Goal: Task Accomplishment & Management: Manage account settings

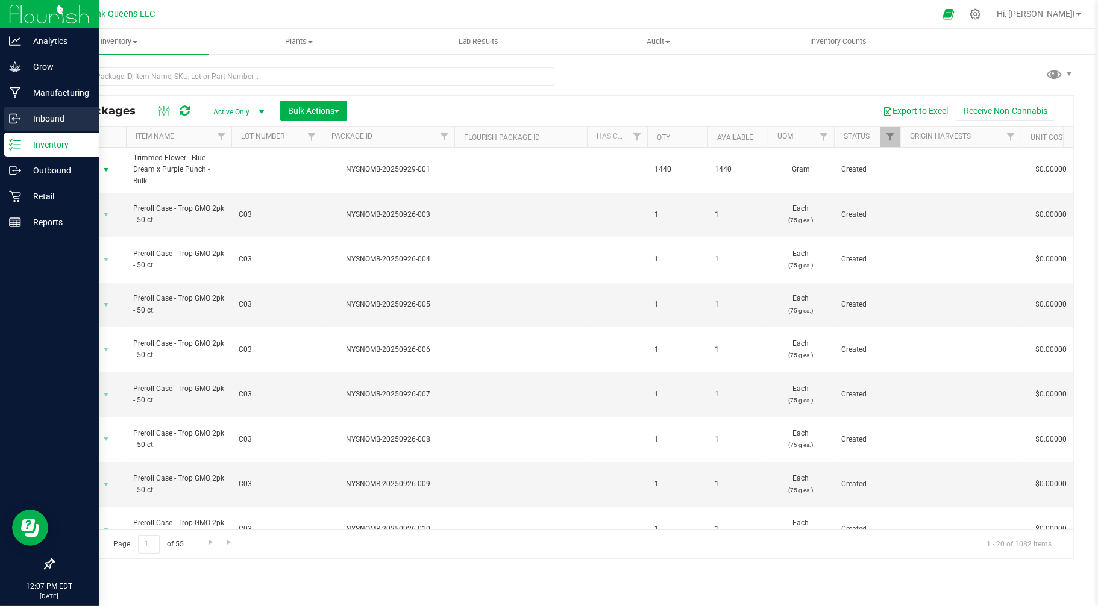
click at [40, 113] on p "Inbound" at bounding box center [57, 118] width 72 height 14
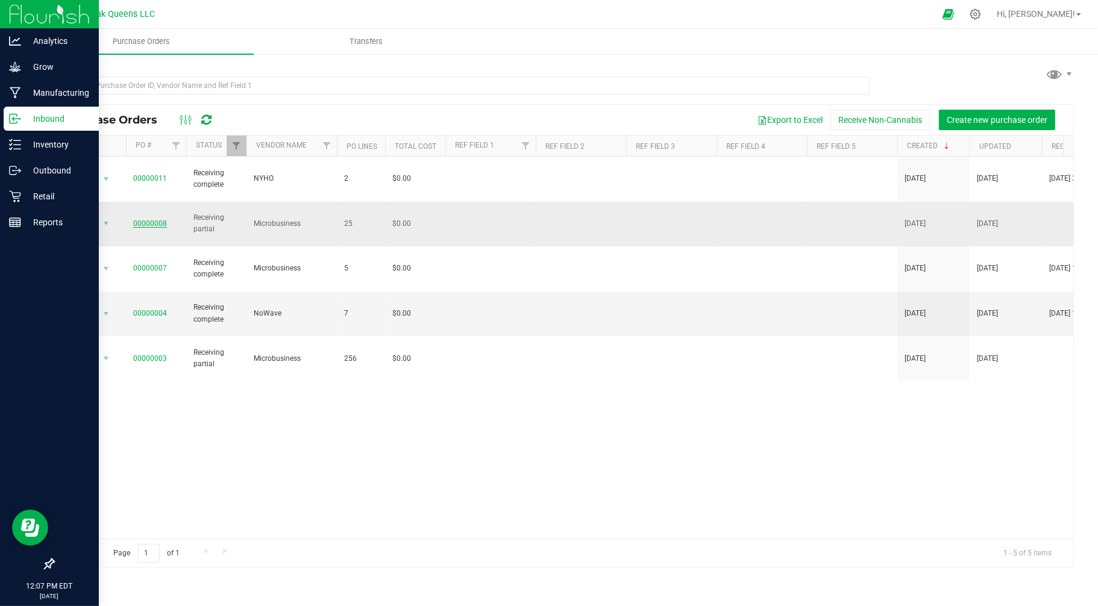
click at [155, 219] on link "00000008" at bounding box center [150, 223] width 34 height 8
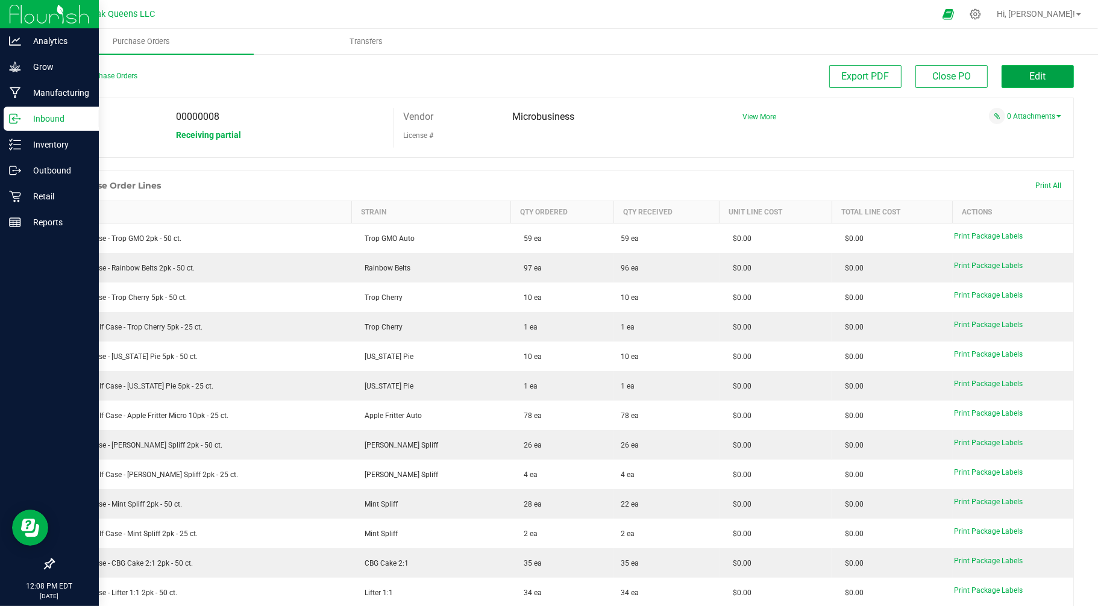
click at [1035, 75] on span "Edit" at bounding box center [1038, 75] width 16 height 11
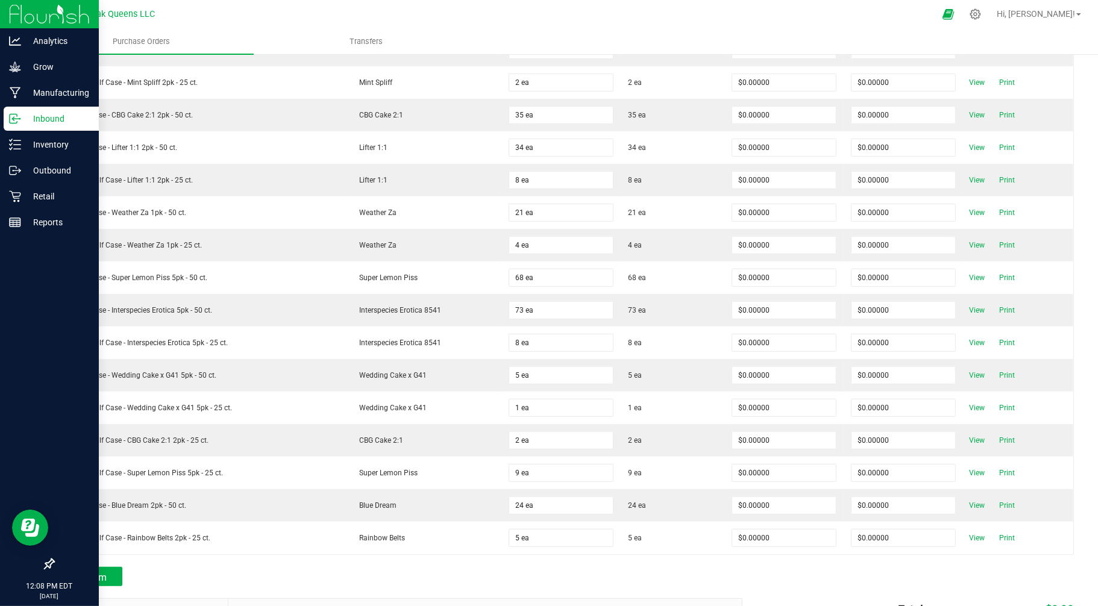
scroll to position [490, 0]
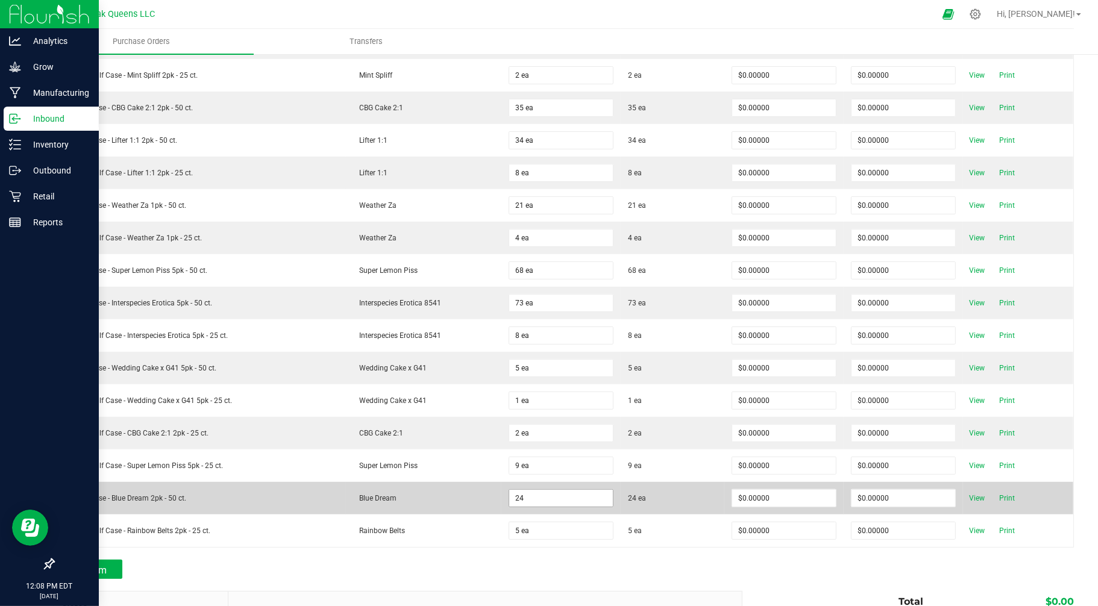
click at [510, 503] on input "24" at bounding box center [561, 498] width 104 height 17
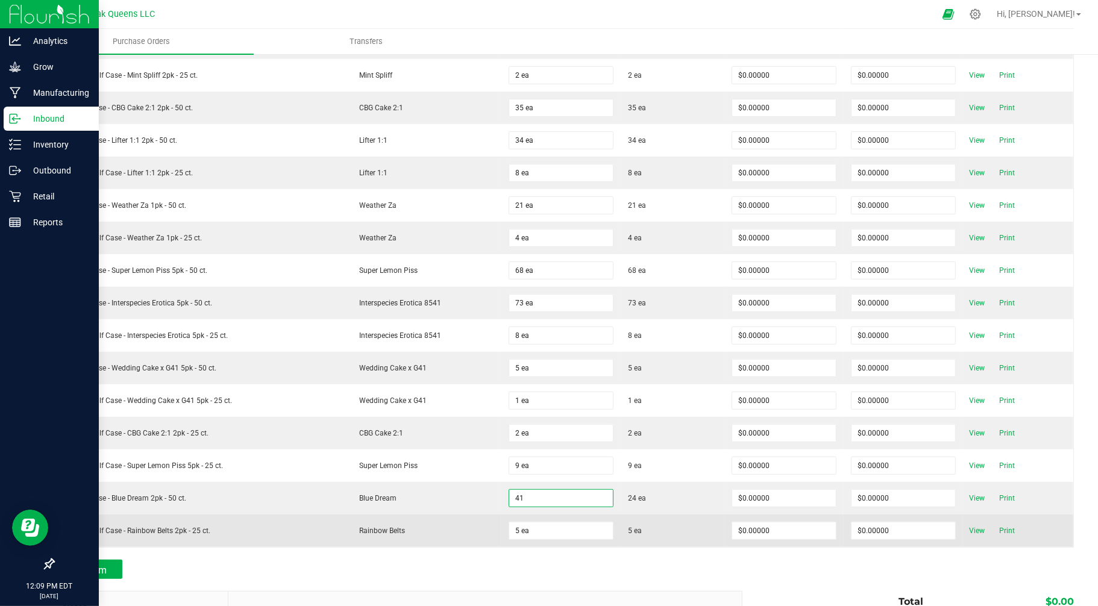
type input "41 ea"
click at [480, 527] on td "Rainbow Belts" at bounding box center [424, 531] width 156 height 33
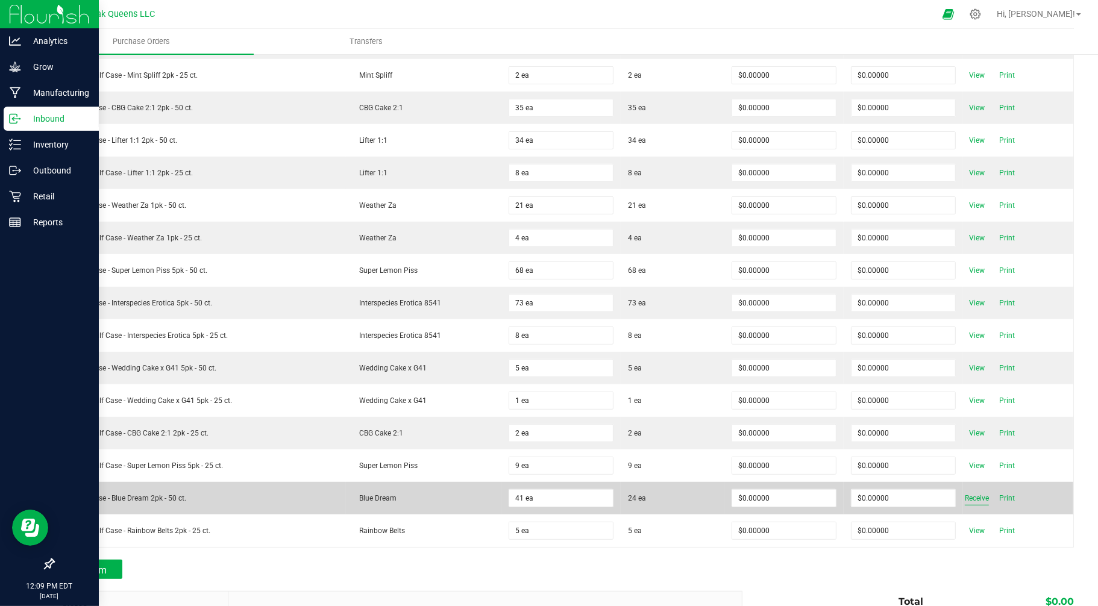
click at [967, 495] on span "Receive" at bounding box center [977, 498] width 24 height 14
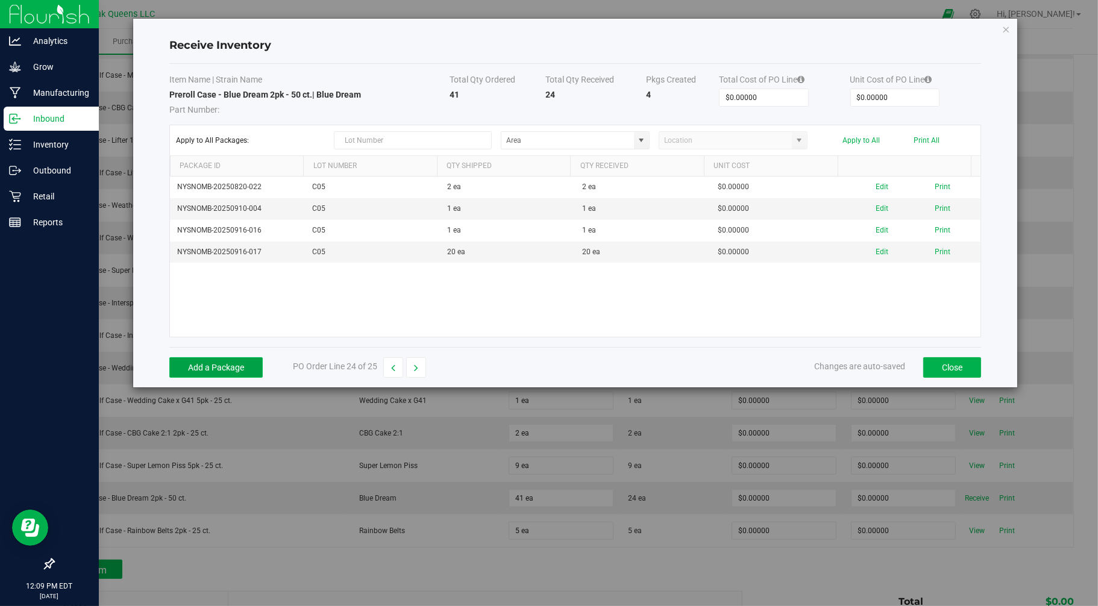
click at [225, 371] on button "Add a Package" at bounding box center [215, 367] width 93 height 20
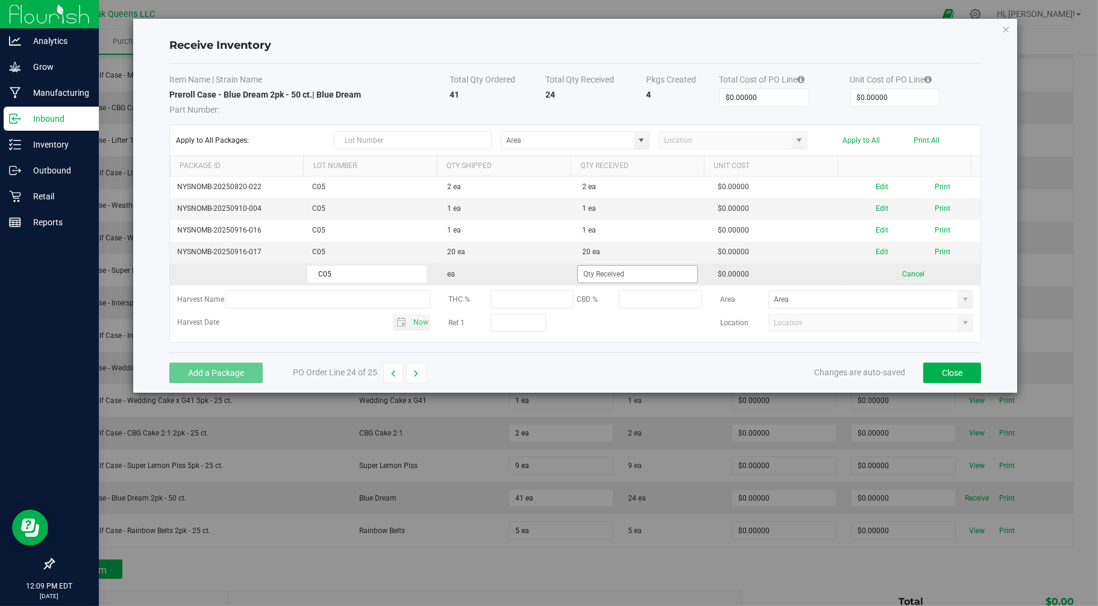
type input "C05"
click at [606, 278] on input at bounding box center [637, 274] width 119 height 17
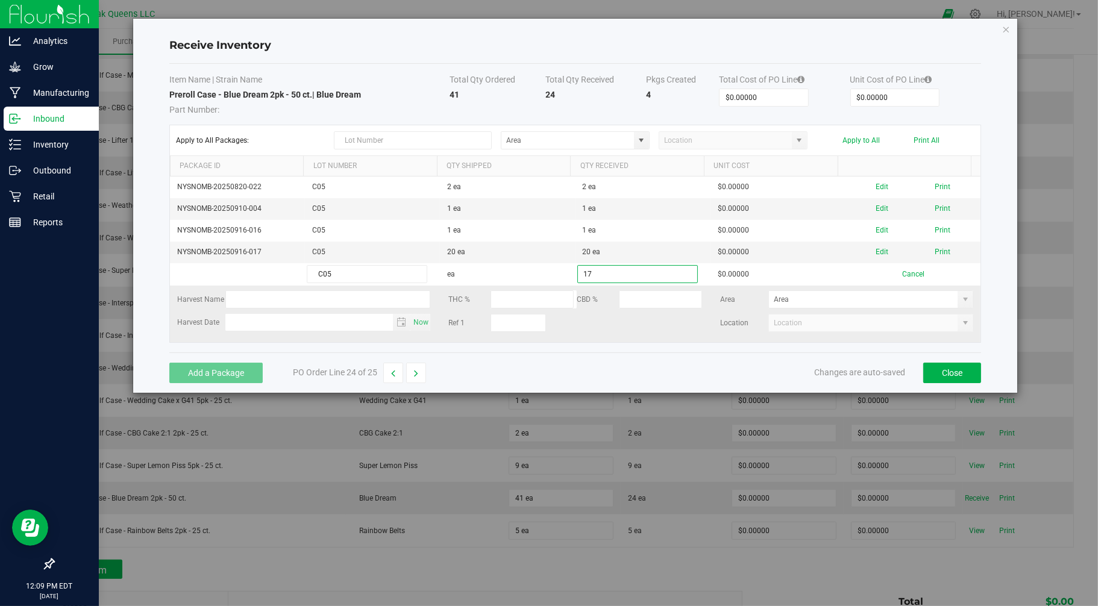
type input "17 ea"
click at [701, 330] on kendo-grid-list "NYSNOMB-20250820-022 C05 2 ea 2 ea $0.00000 Edit Print NYSNOMB-20250910-004 C05…" at bounding box center [575, 260] width 811 height 166
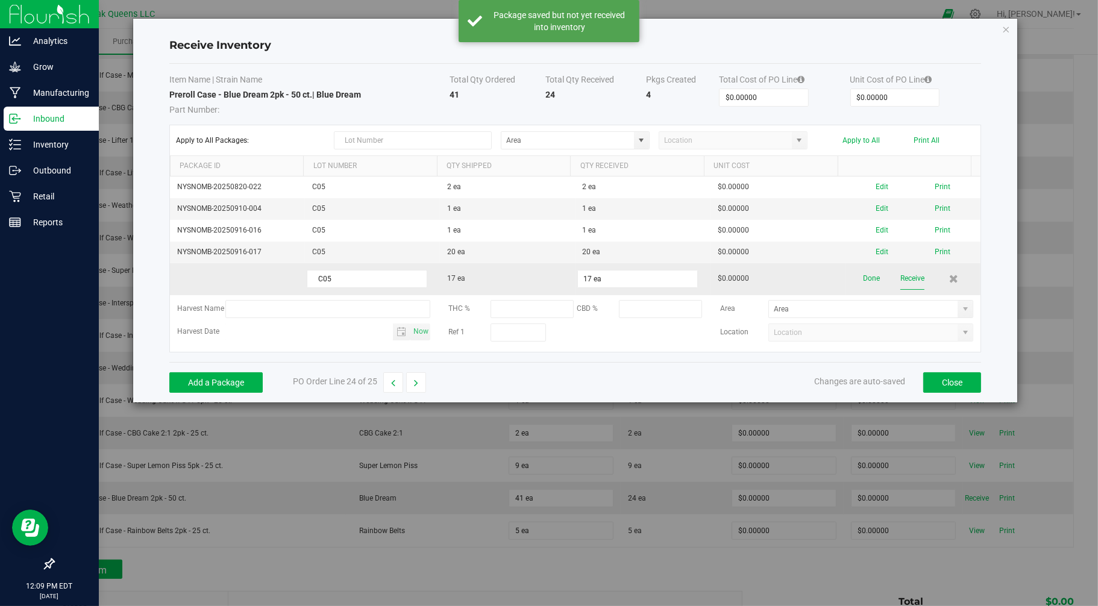
click at [901, 278] on button "Receive" at bounding box center [912, 278] width 24 height 21
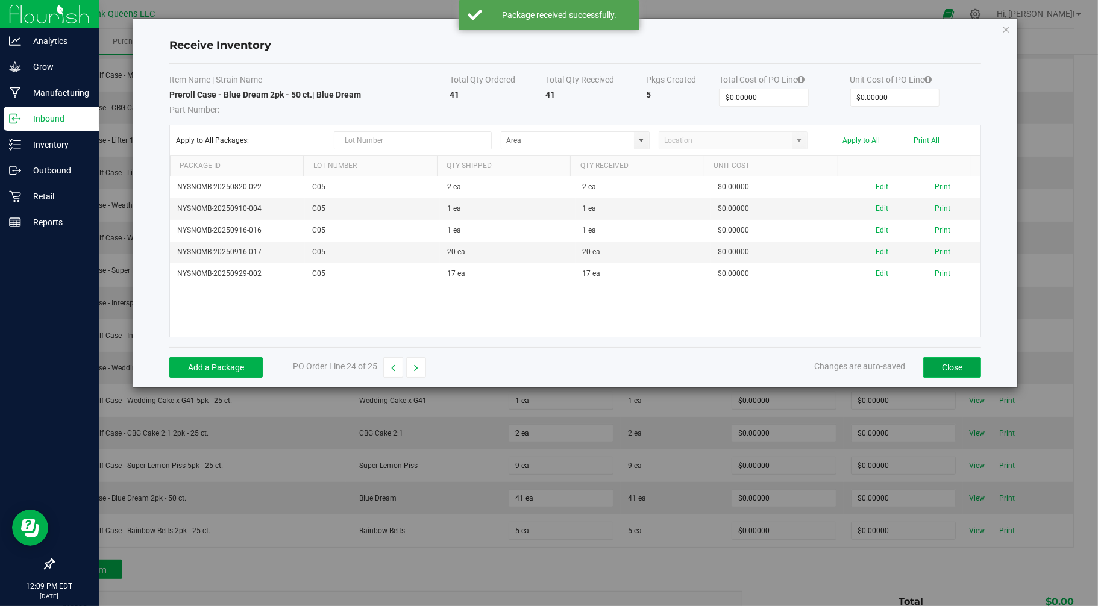
click at [950, 369] on button "Close" at bounding box center [952, 367] width 58 height 20
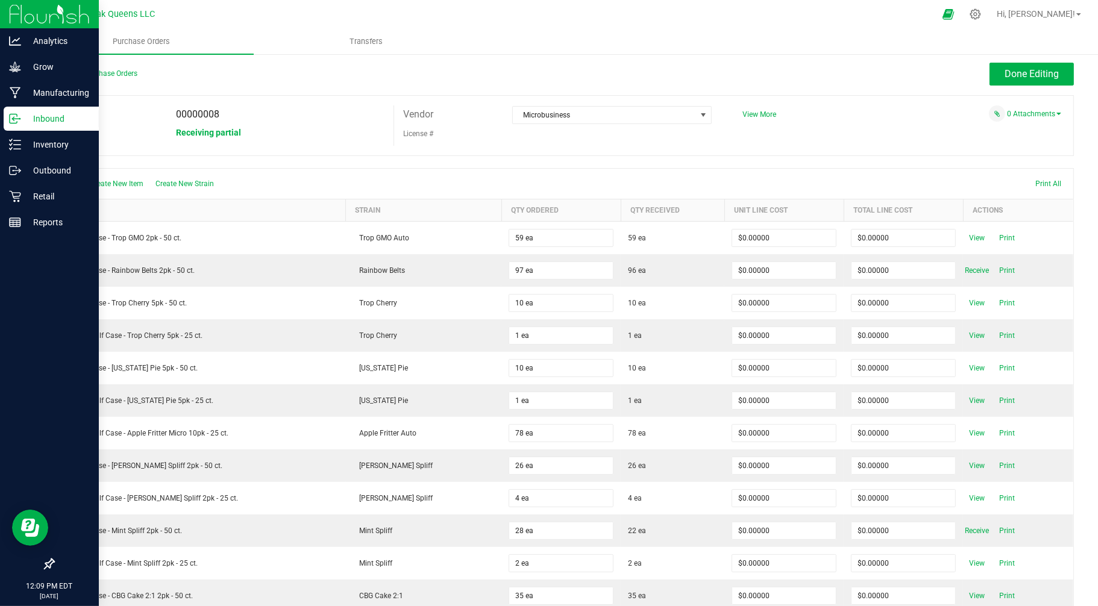
scroll to position [0, 0]
click at [1004, 80] on span "Done Editing" at bounding box center [1031, 75] width 54 height 11
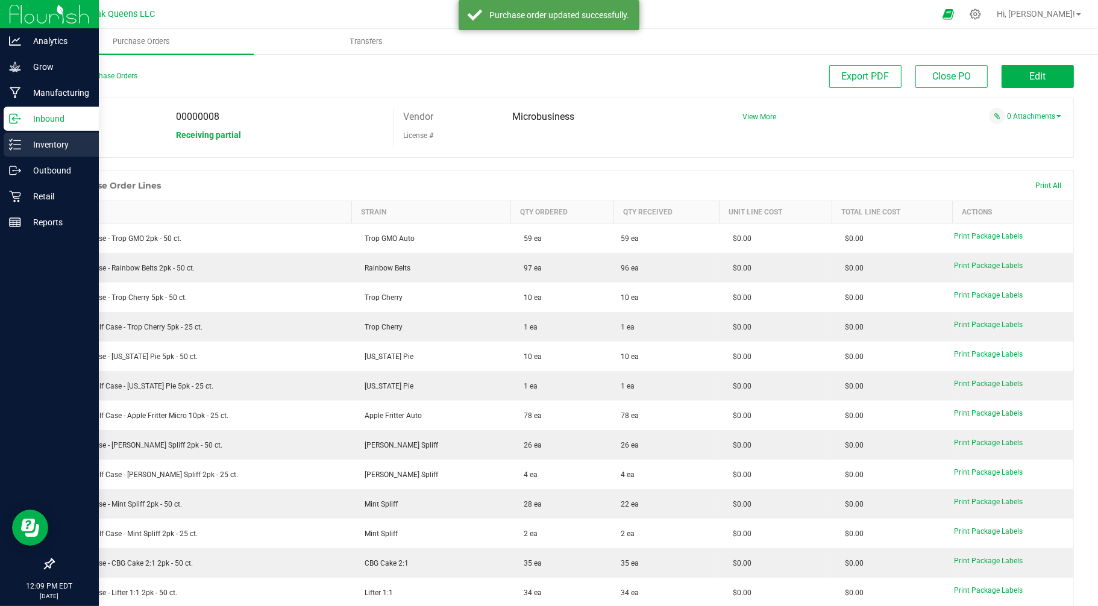
click at [49, 143] on p "Inventory" at bounding box center [57, 144] width 72 height 14
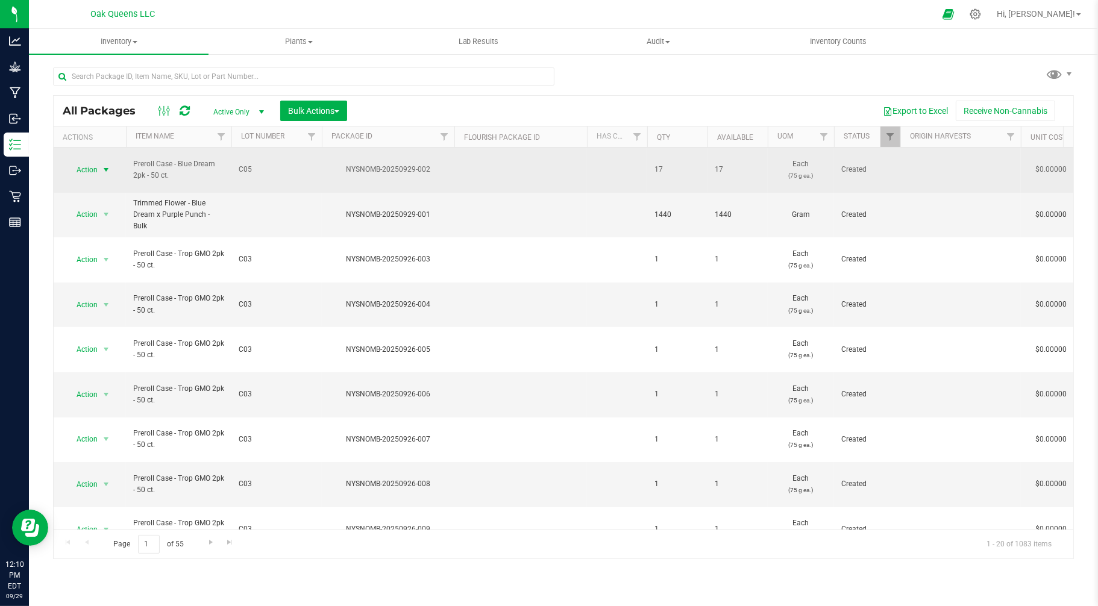
click at [101, 165] on span "select" at bounding box center [106, 170] width 10 height 10
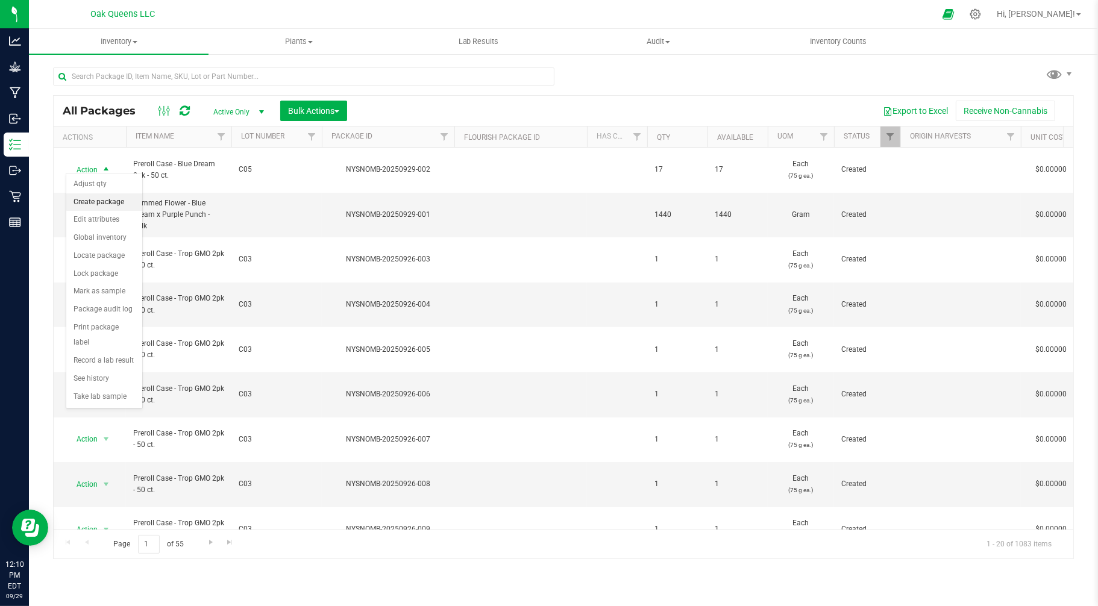
click at [92, 201] on li "Create package" at bounding box center [104, 202] width 76 height 18
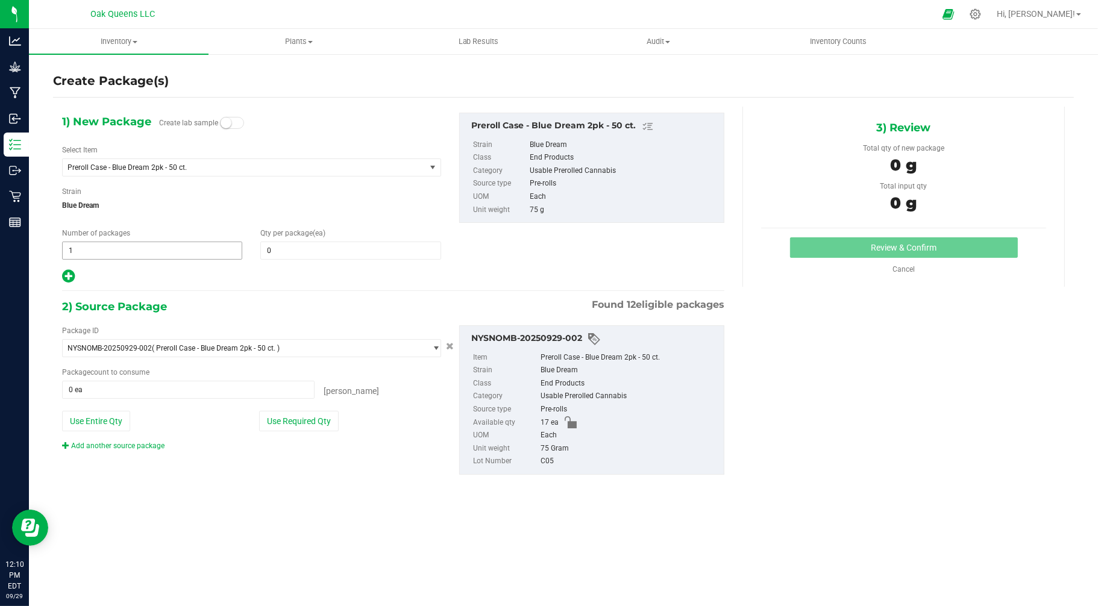
click at [149, 252] on span "1 1" at bounding box center [152, 251] width 180 height 18
type input "17"
click at [310, 254] on span at bounding box center [350, 251] width 180 height 18
type input "1"
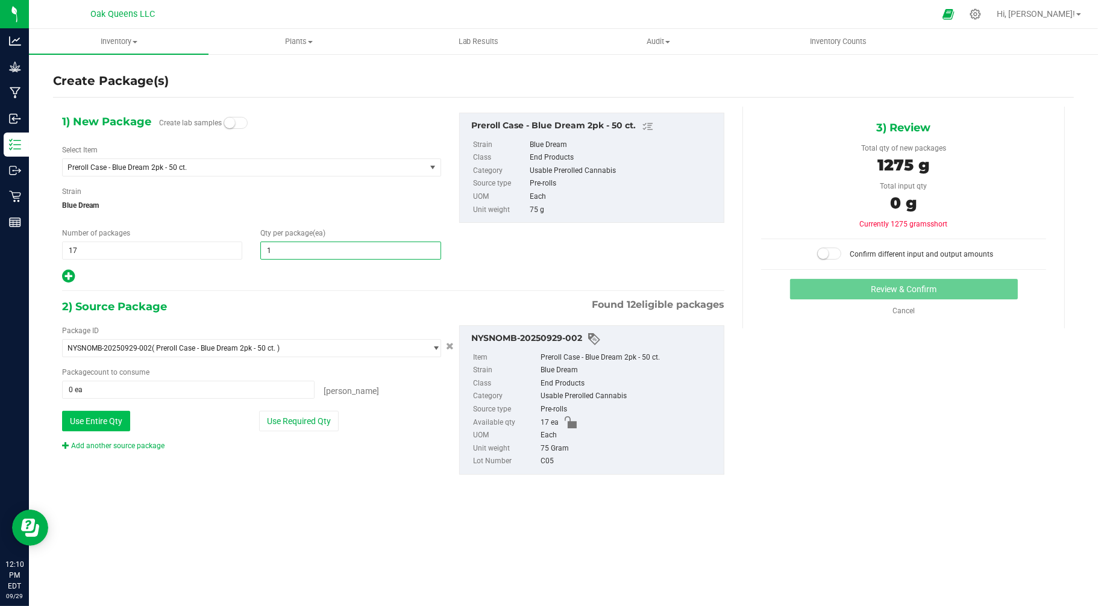
type input "1"
click at [106, 414] on button "Use Entire Qty" at bounding box center [96, 421] width 68 height 20
type input "17 ea"
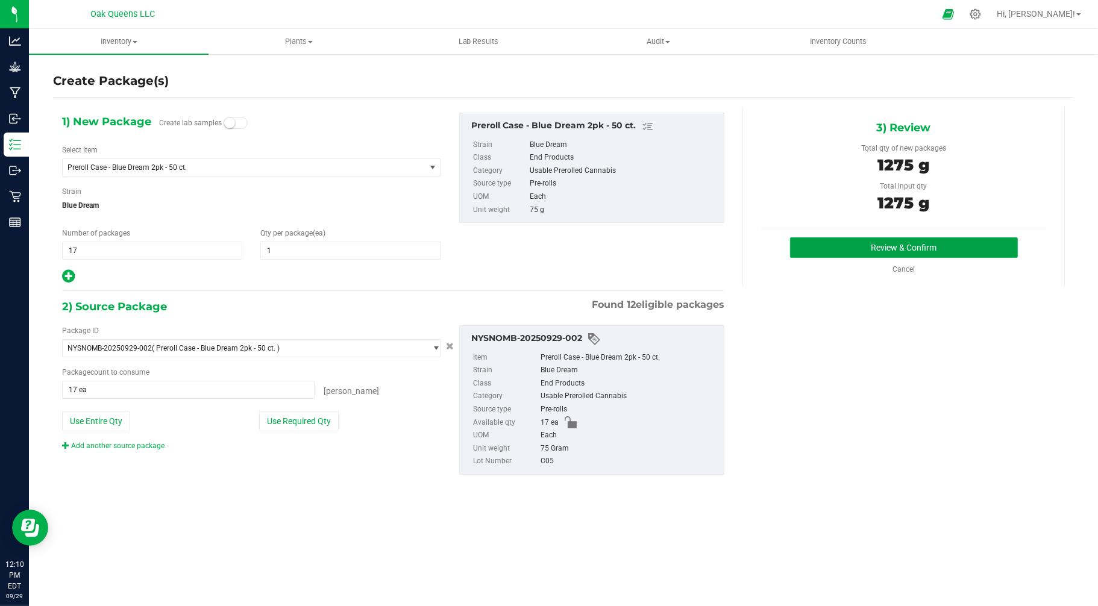
click at [893, 245] on button "Review & Confirm" at bounding box center [904, 247] width 228 height 20
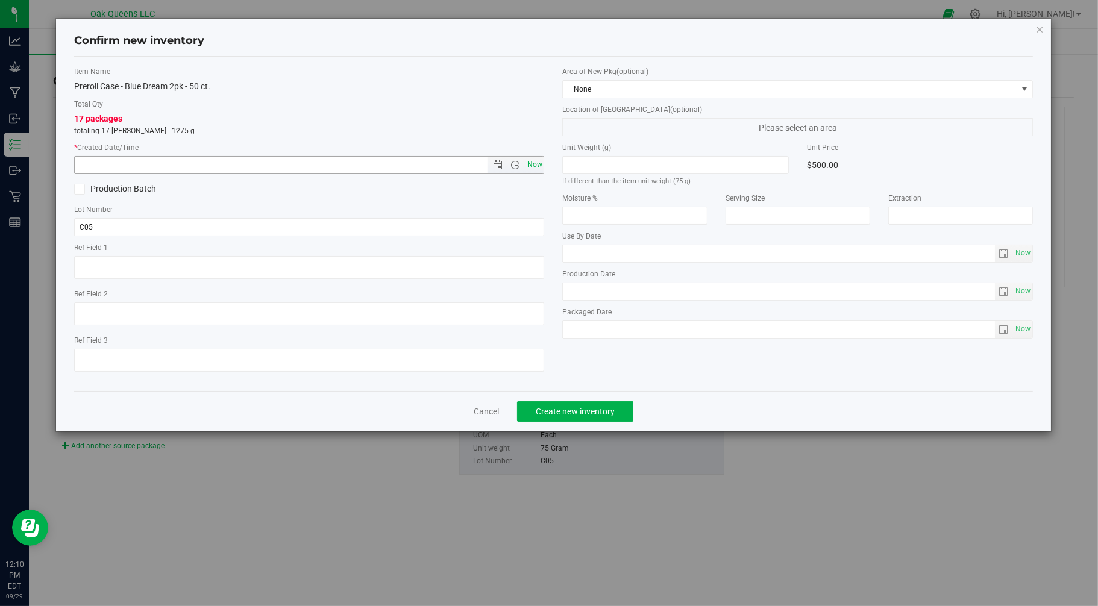
click at [534, 166] on span "Now" at bounding box center [534, 164] width 20 height 17
type input "[DATE] 12:10 PM"
click at [1026, 86] on span at bounding box center [1025, 89] width 10 height 10
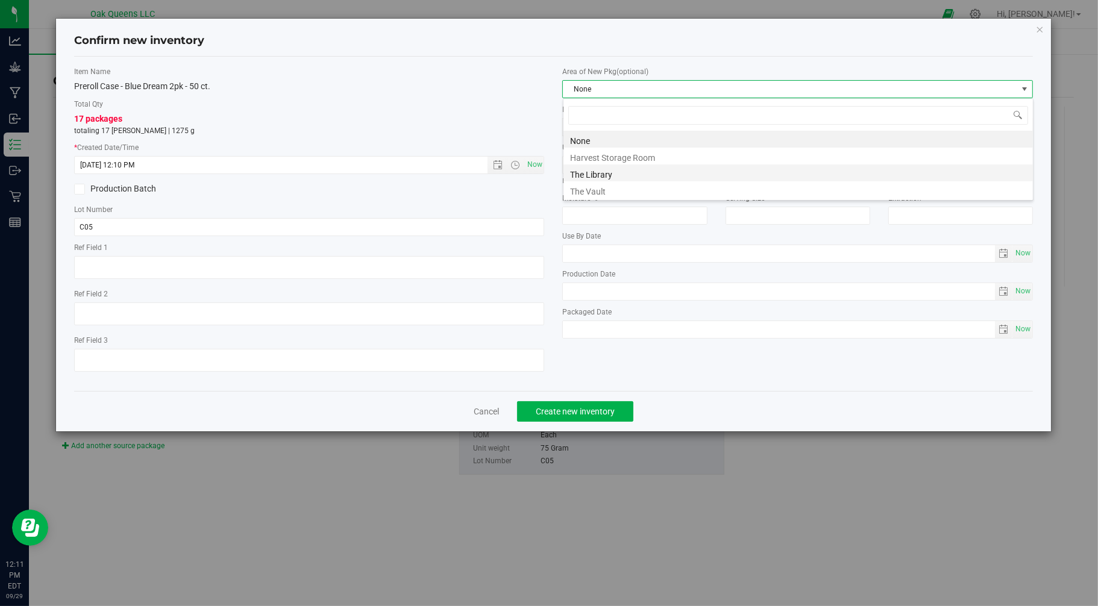
scroll to position [18, 470]
click at [586, 192] on li "The Vault" at bounding box center [797, 189] width 469 height 17
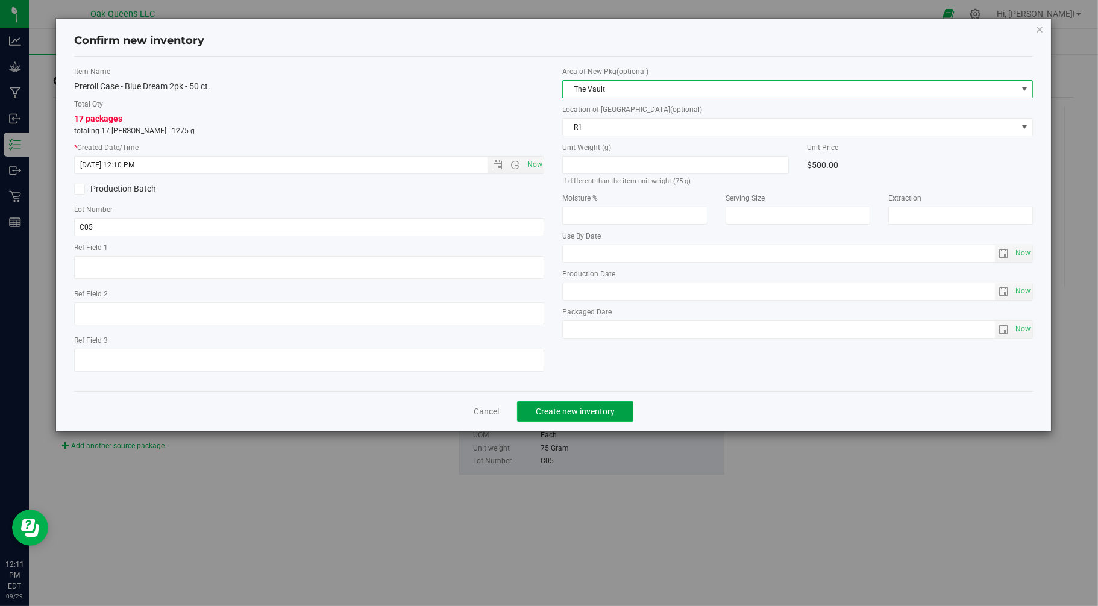
click at [575, 416] on span "Create new inventory" at bounding box center [575, 412] width 79 height 10
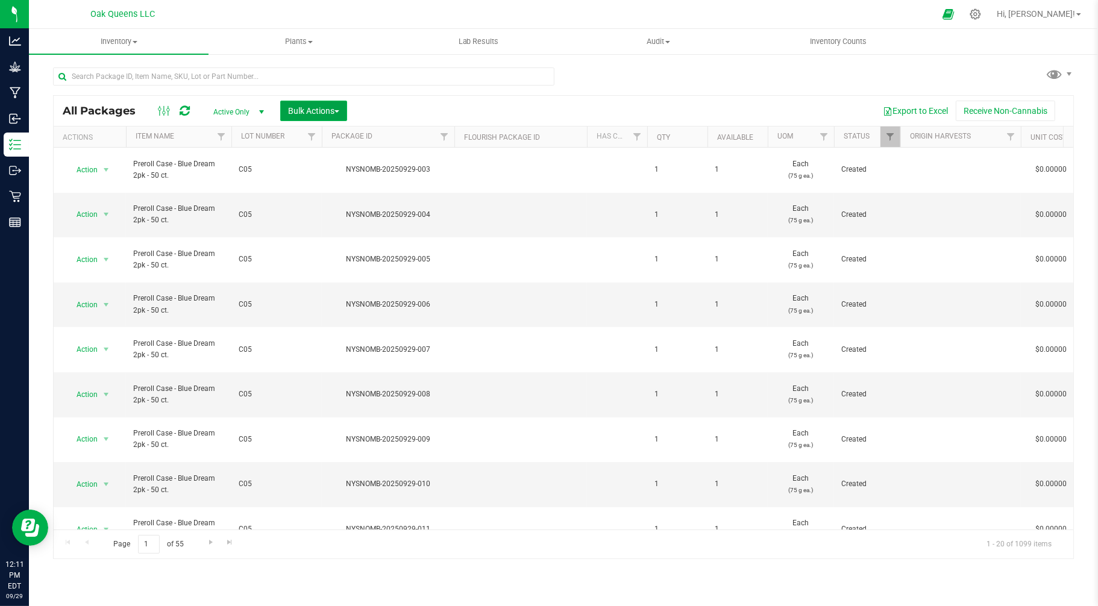
click at [318, 110] on span "Bulk Actions" at bounding box center [313, 111] width 51 height 10
click at [322, 249] on span "Print package labels" at bounding box center [323, 249] width 72 height 10
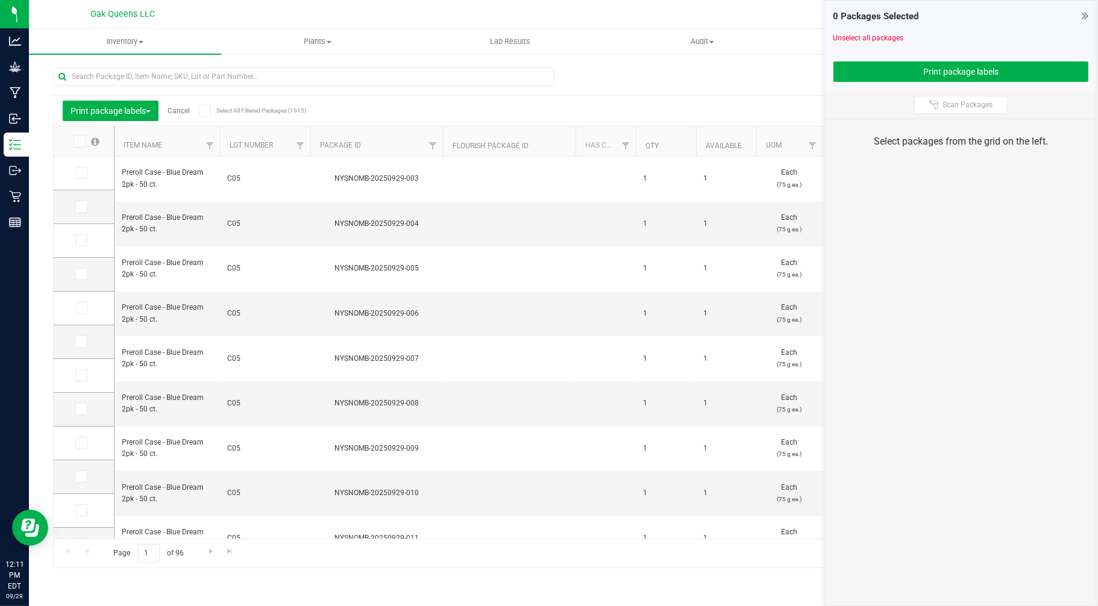
click at [80, 142] on icon at bounding box center [79, 142] width 8 height 0
click at [0, 0] on input "checkbox" at bounding box center [0, 0] width 0 height 0
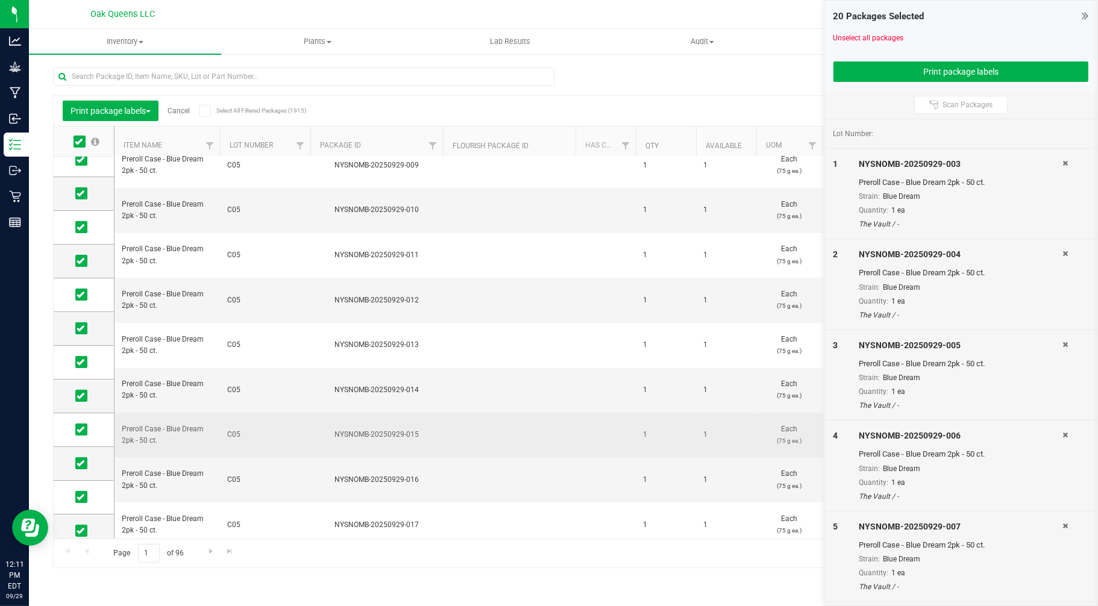
scroll to position [292, 0]
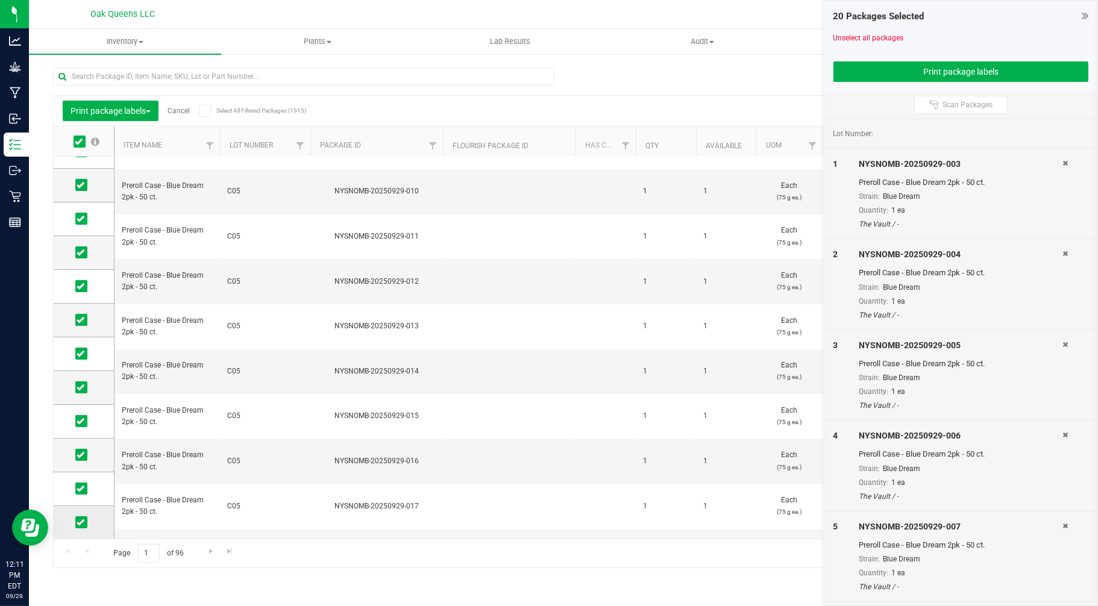
click at [83, 522] on icon at bounding box center [81, 522] width 8 height 0
click at [0, 0] on input "checkbox" at bounding box center [0, 0] width 0 height 0
click at [83, 492] on span at bounding box center [81, 489] width 12 height 12
click at [0, 0] on input "checkbox" at bounding box center [0, 0] width 0 height 0
click at [84, 457] on span at bounding box center [81, 455] width 12 height 12
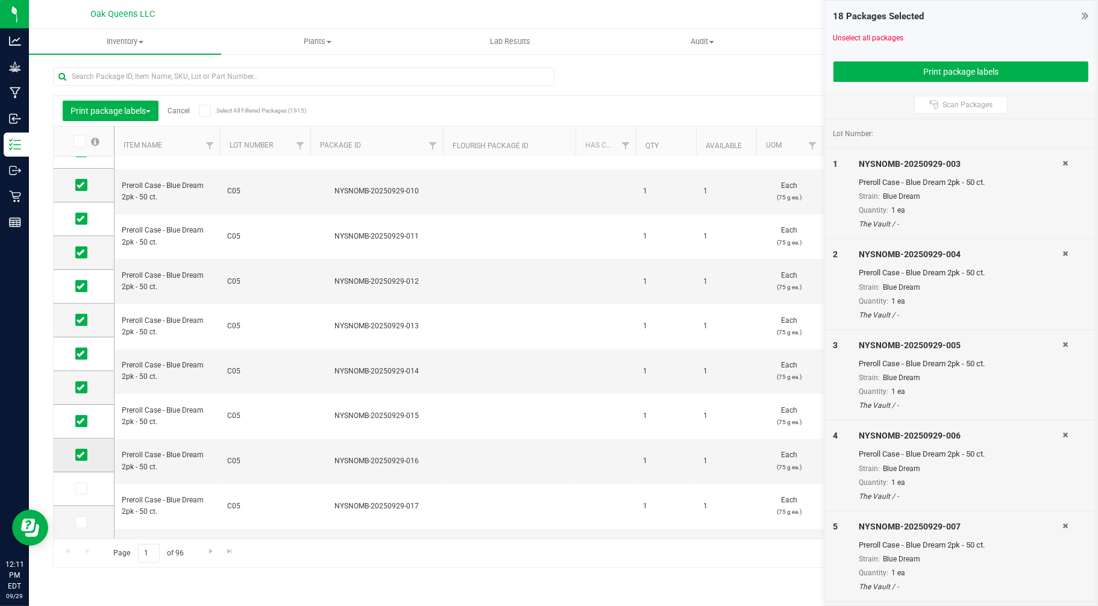
click at [0, 0] on input "checkbox" at bounding box center [0, 0] width 0 height 0
click at [977, 73] on button "Print package labels" at bounding box center [960, 71] width 255 height 20
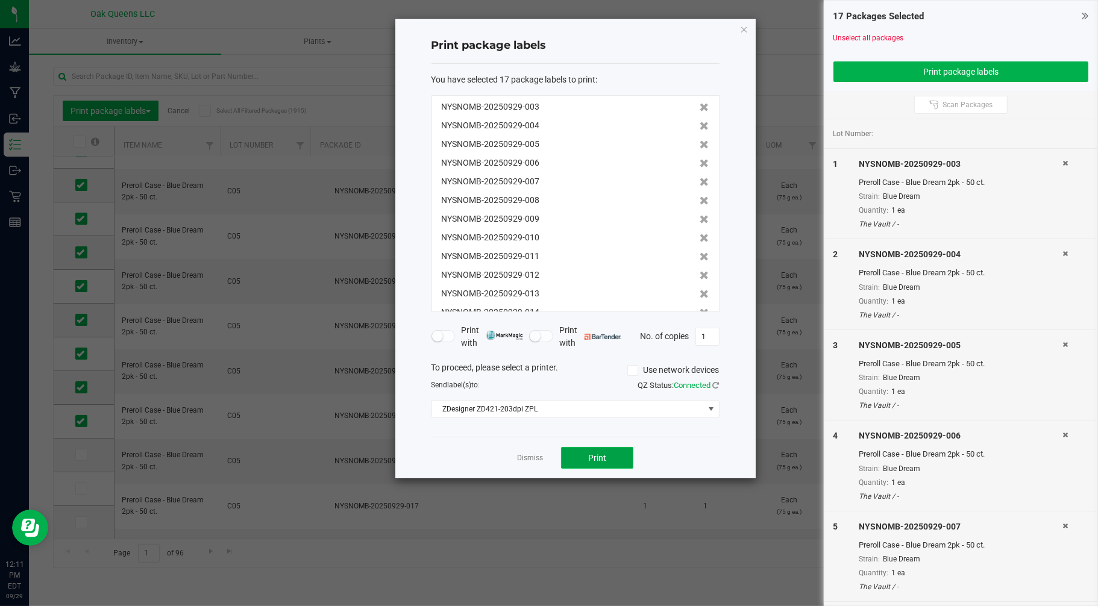
click at [603, 458] on span "Print" at bounding box center [597, 458] width 18 height 10
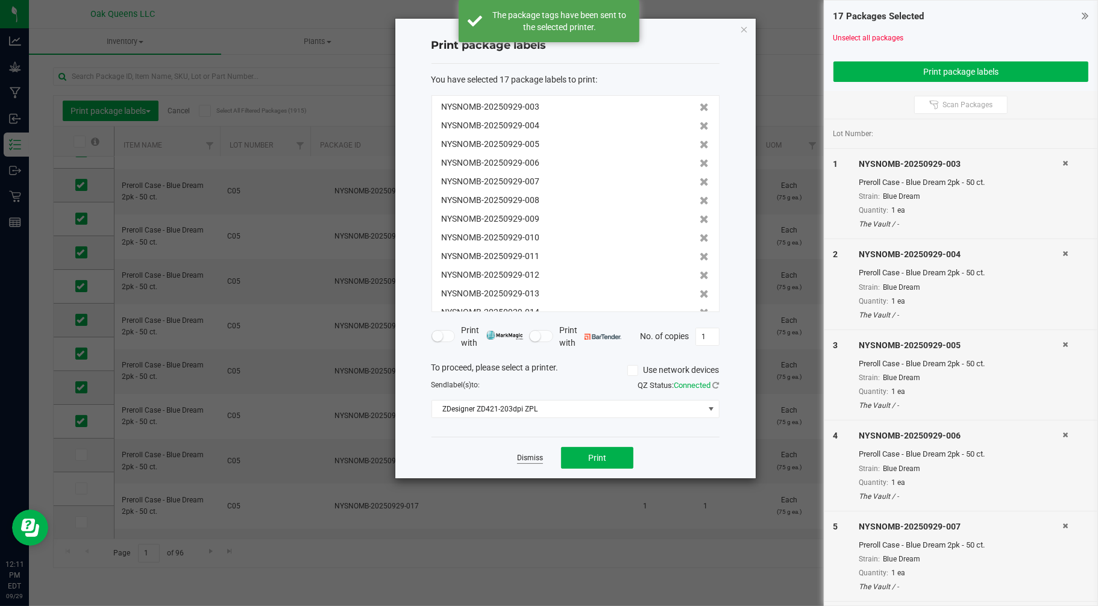
click at [534, 458] on link "Dismiss" at bounding box center [530, 458] width 26 height 10
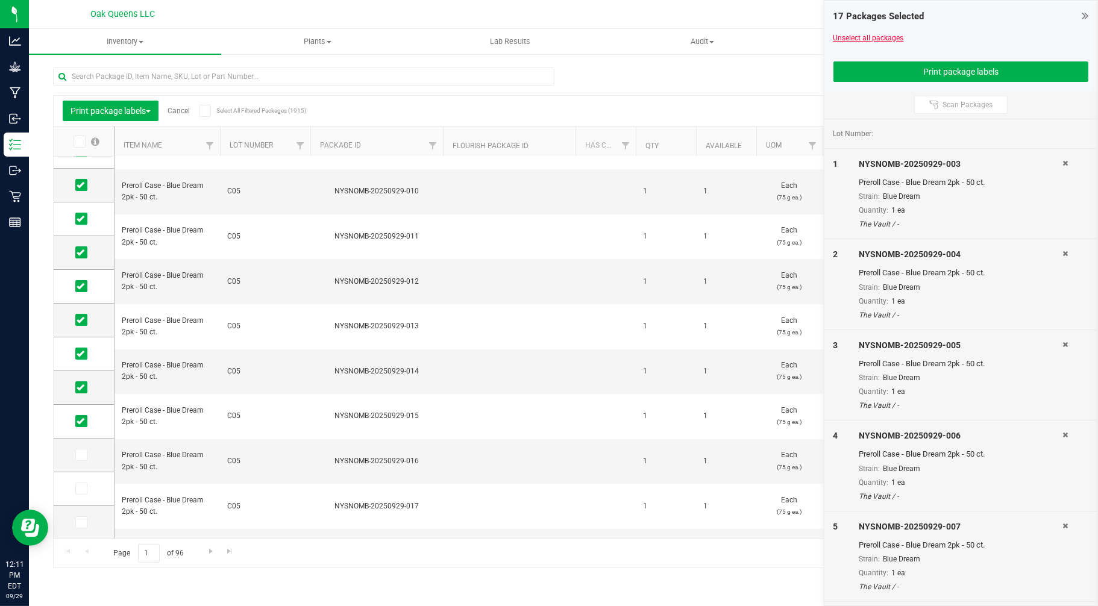
click at [859, 37] on link "Unselect all packages" at bounding box center [868, 38] width 70 height 8
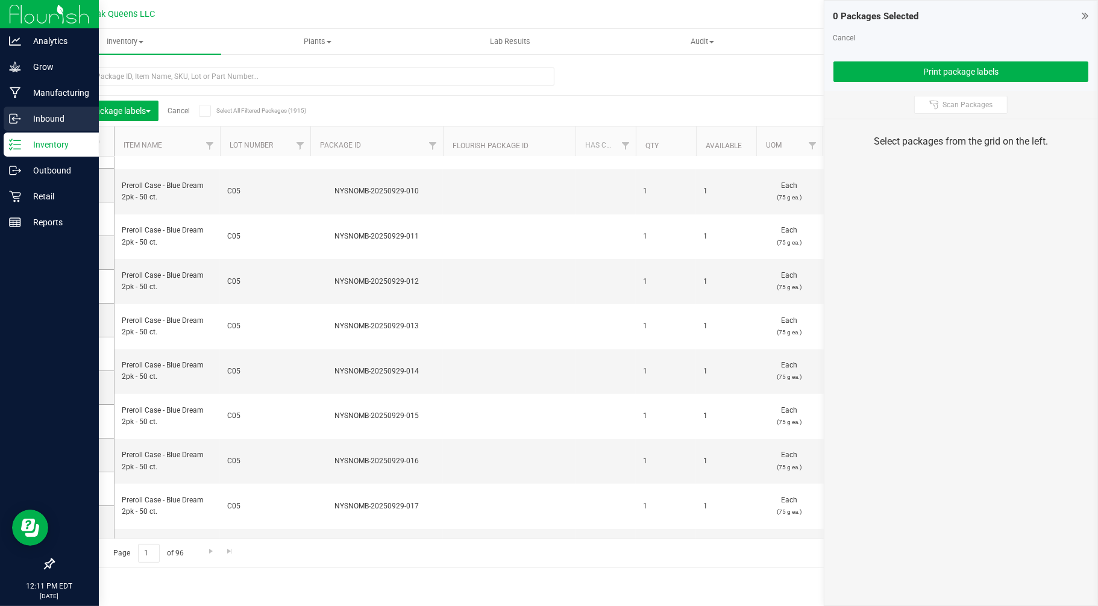
click at [33, 117] on p "Inbound" at bounding box center [57, 118] width 72 height 14
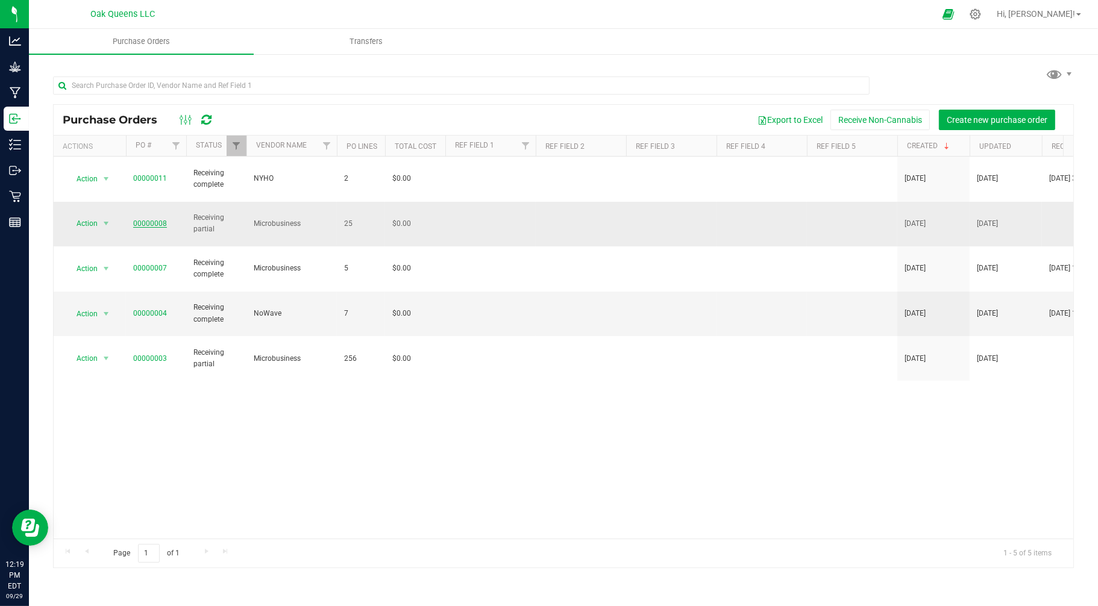
click at [158, 219] on link "00000008" at bounding box center [150, 223] width 34 height 8
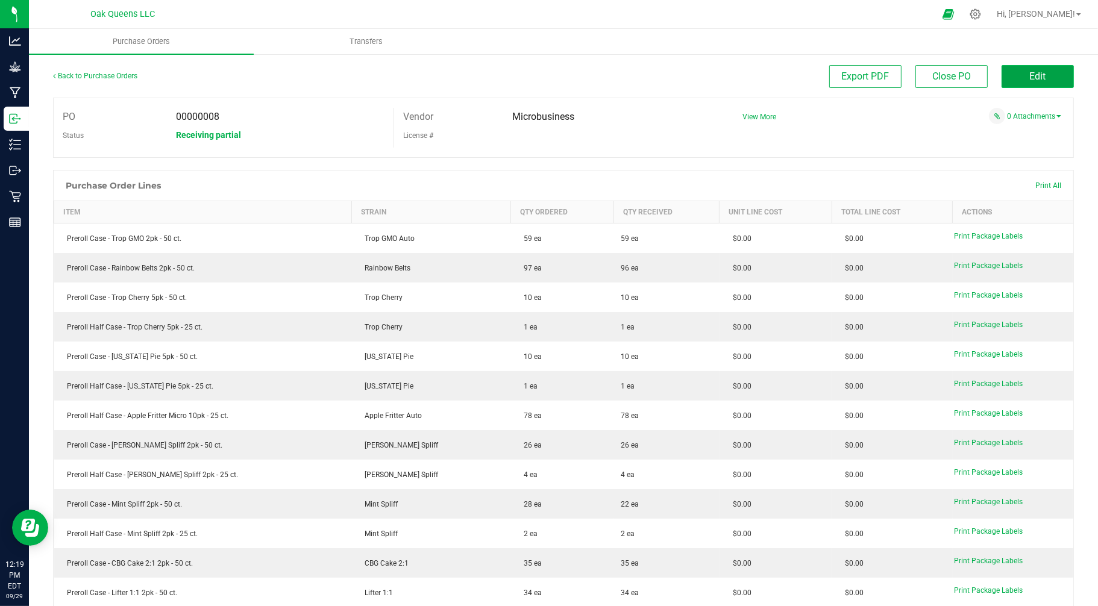
click at [1029, 83] on button "Edit" at bounding box center [1037, 76] width 72 height 23
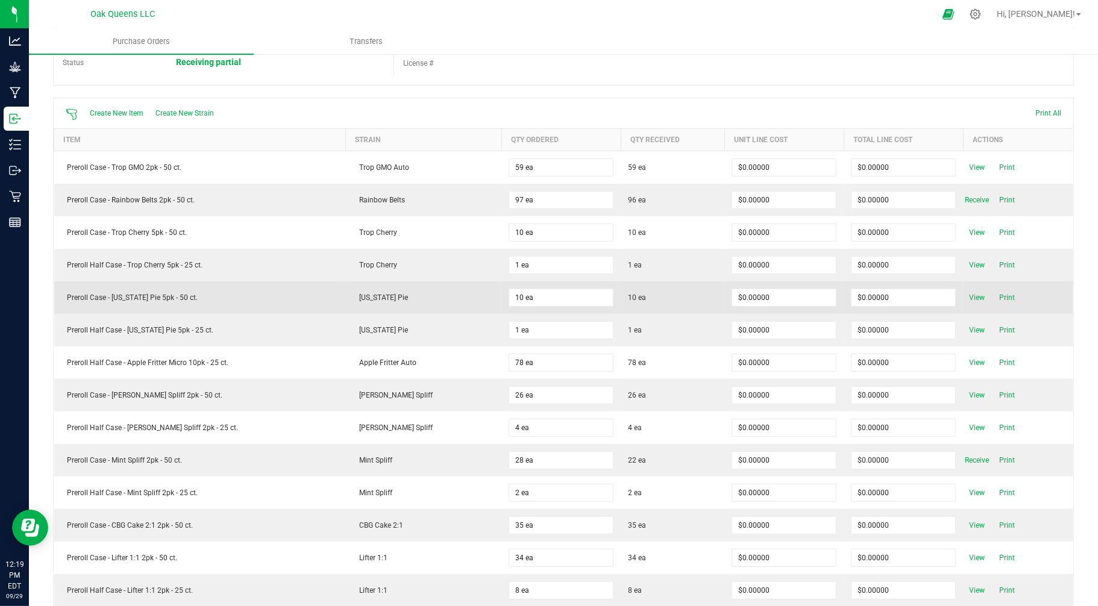
scroll to position [89, 0]
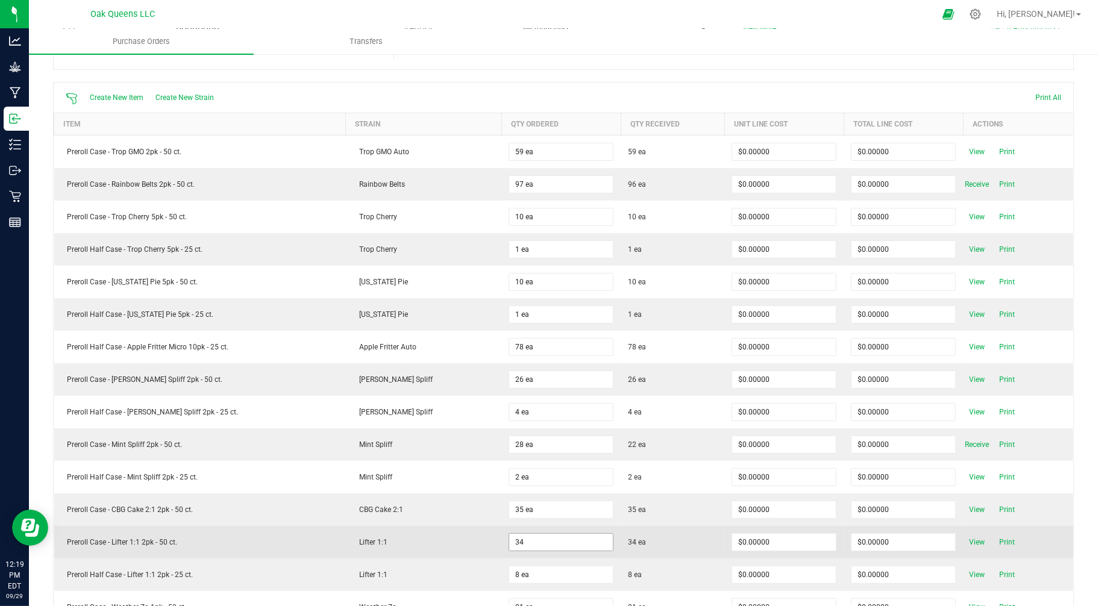
click at [514, 543] on input "34" at bounding box center [561, 542] width 104 height 17
type input "39 ea"
click at [468, 552] on td "Lifter 1:1" at bounding box center [424, 542] width 156 height 33
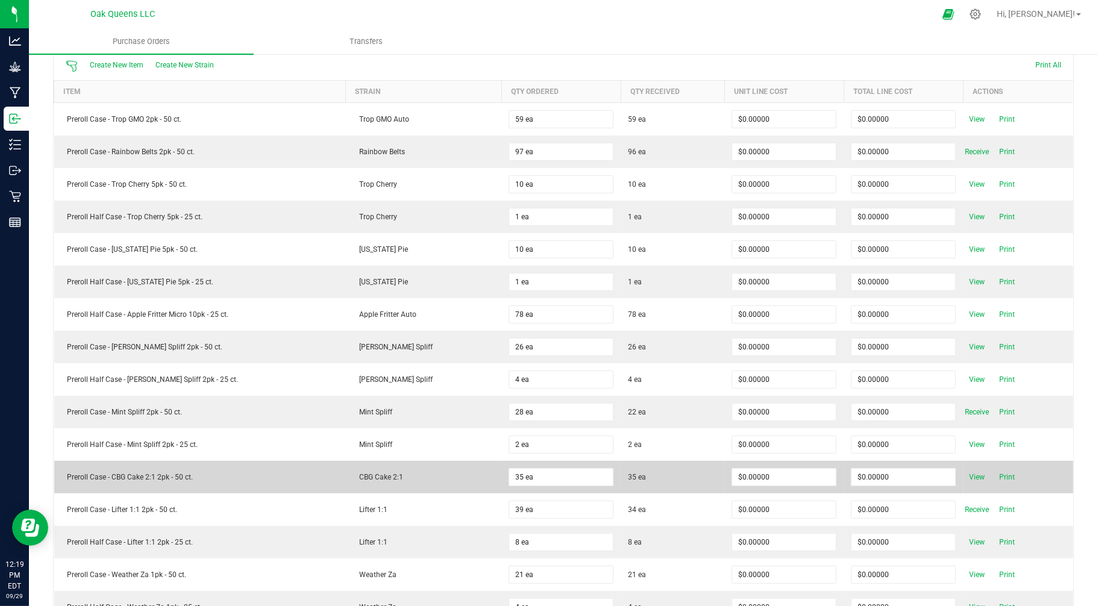
scroll to position [134, 0]
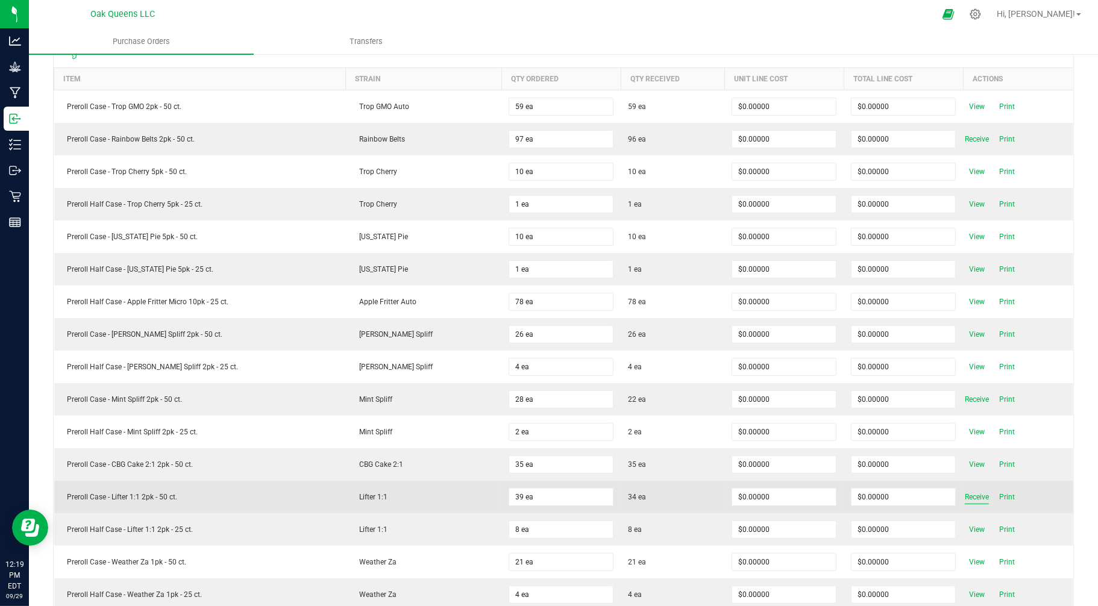
click at [966, 501] on span "Receive" at bounding box center [977, 497] width 24 height 14
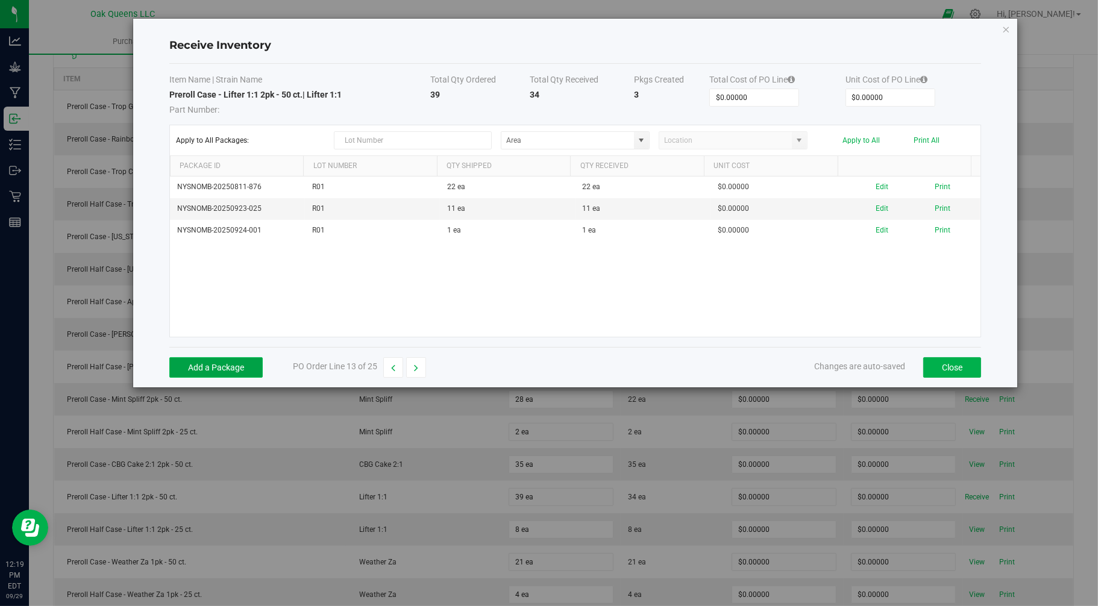
click at [209, 366] on button "Add a Package" at bounding box center [215, 367] width 93 height 20
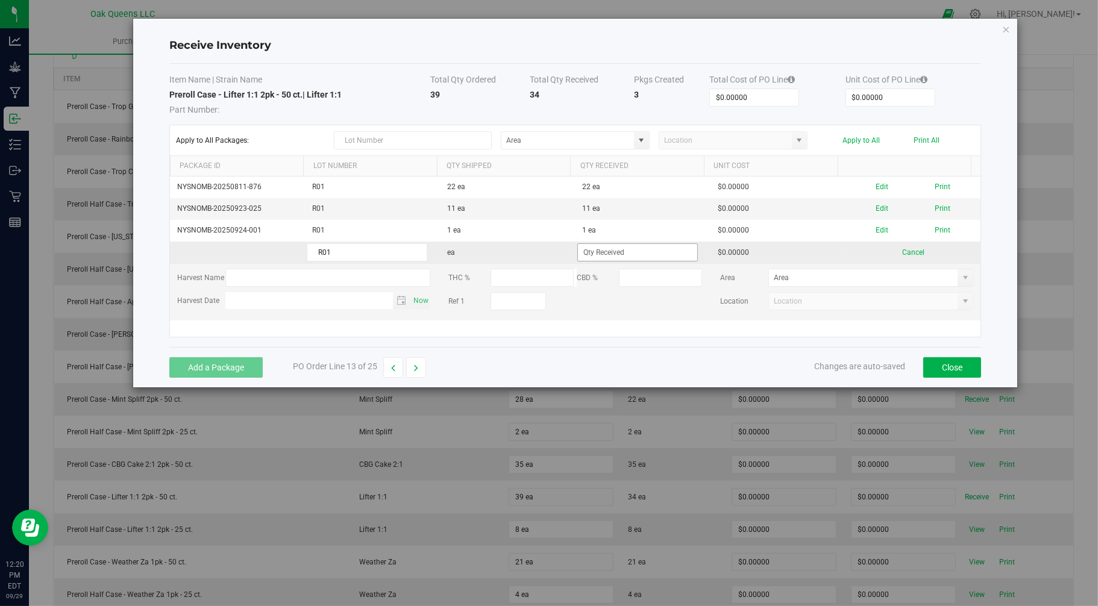
type input "R01"
click at [634, 252] on input at bounding box center [637, 252] width 119 height 17
type input "5 ea"
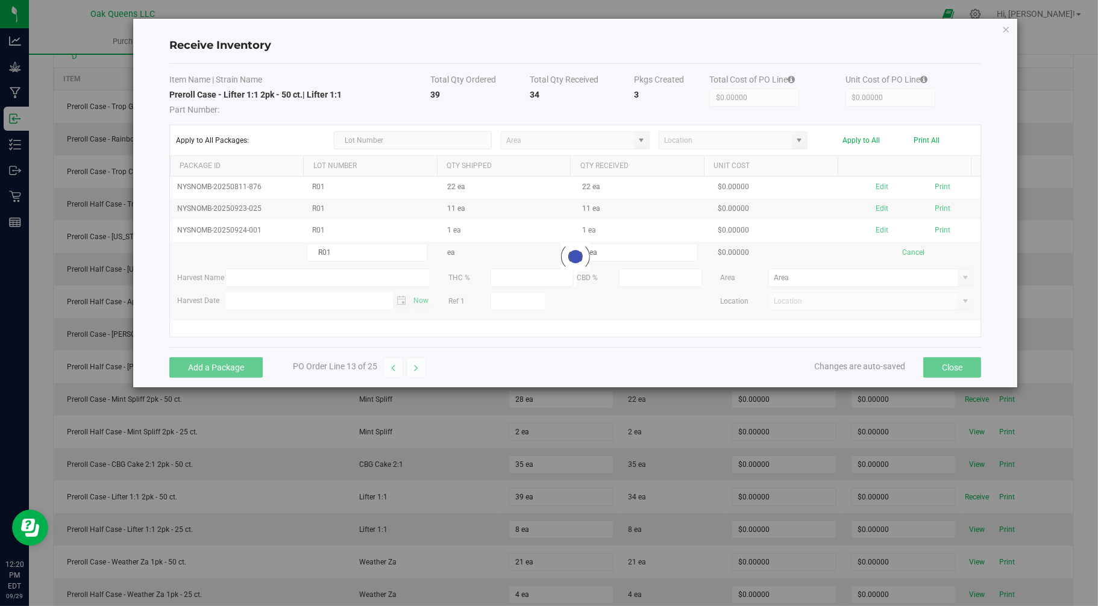
click at [694, 368] on div "Add a Package PO Order Line 13 of 25 Changes are auto-saved Close" at bounding box center [575, 367] width 812 height 40
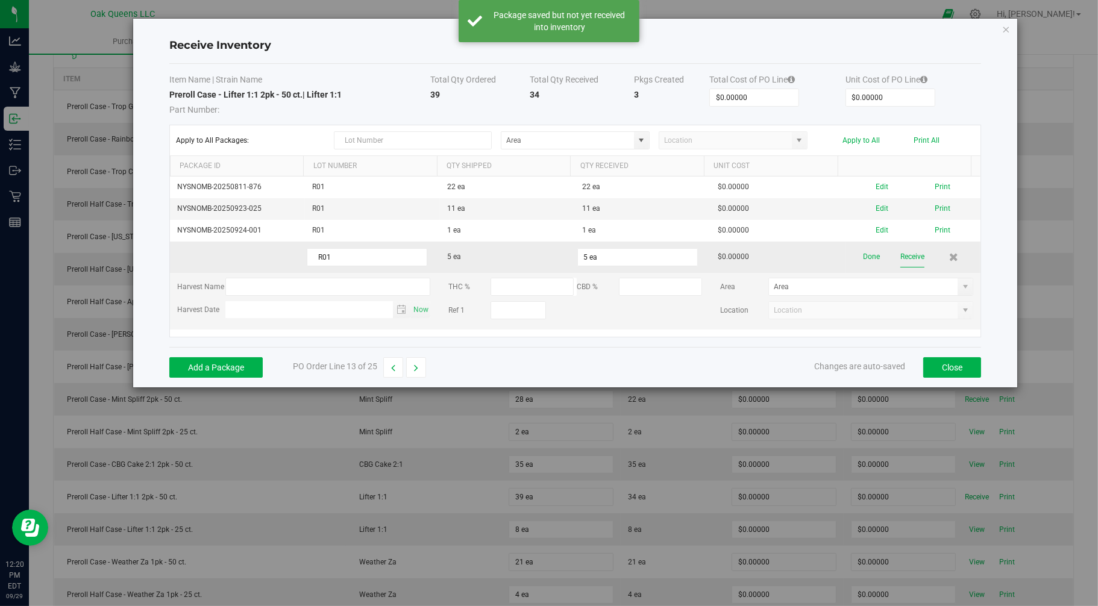
click at [905, 256] on button "Receive" at bounding box center [912, 256] width 24 height 21
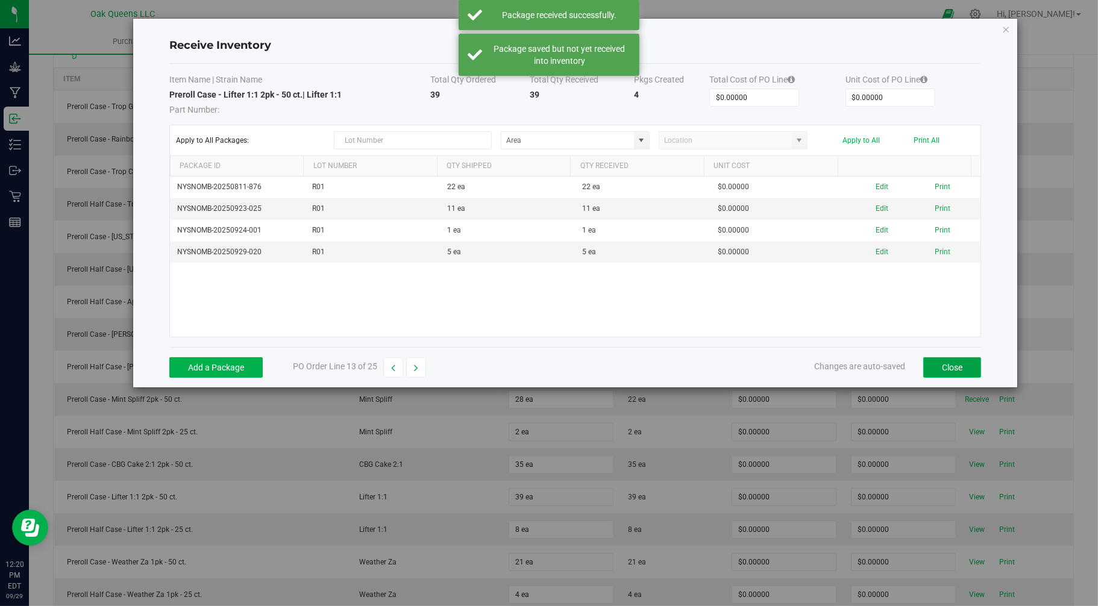
click at [950, 369] on button "Close" at bounding box center [952, 367] width 58 height 20
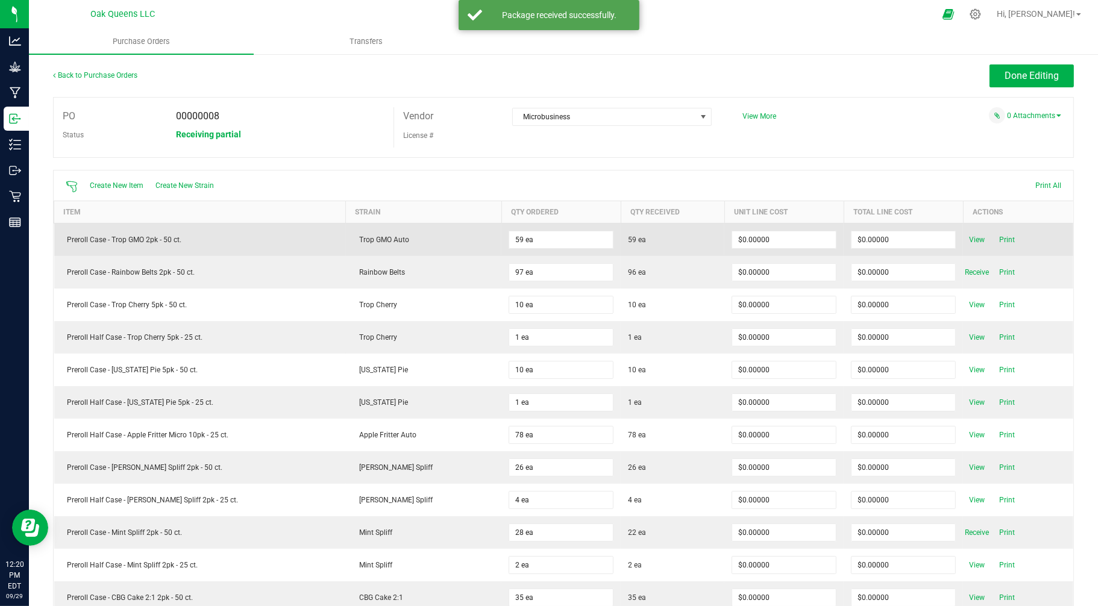
scroll to position [0, 0]
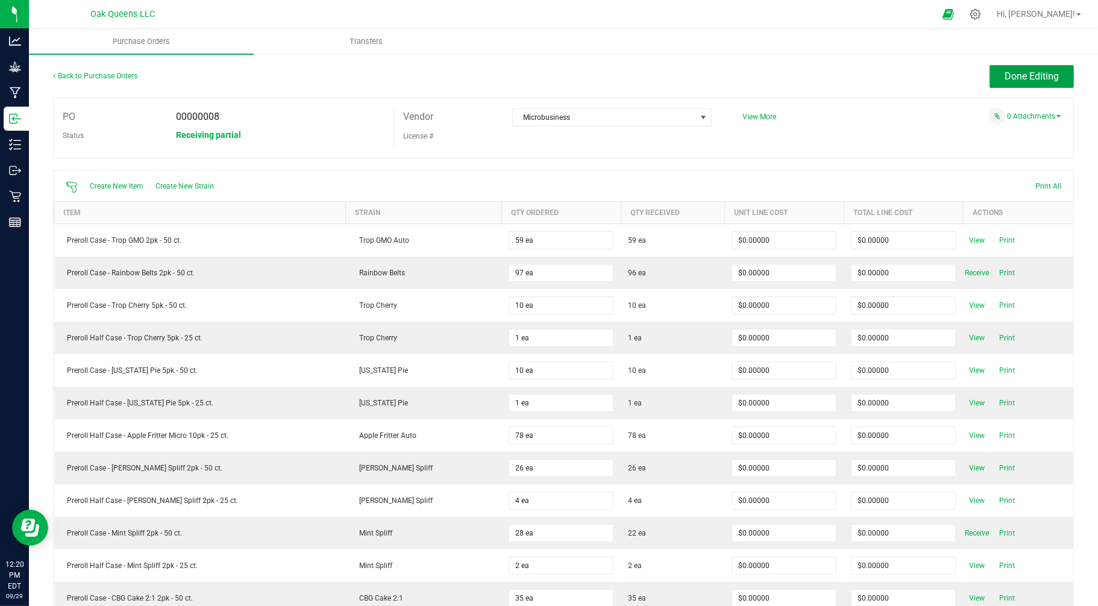
click at [1013, 71] on span "Done Editing" at bounding box center [1031, 75] width 54 height 11
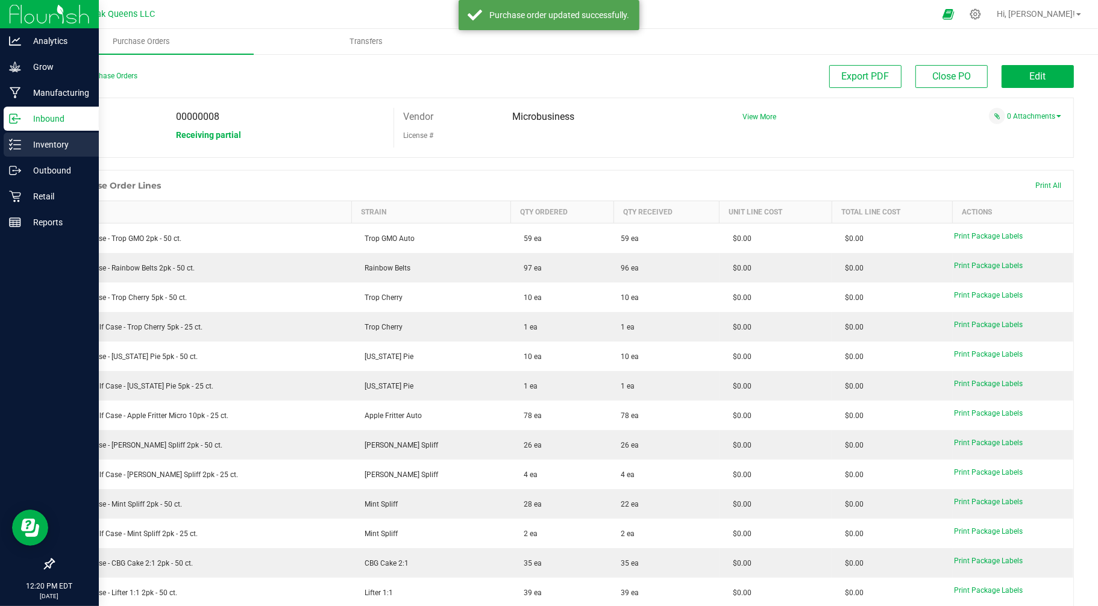
click at [48, 142] on p "Inventory" at bounding box center [57, 144] width 72 height 14
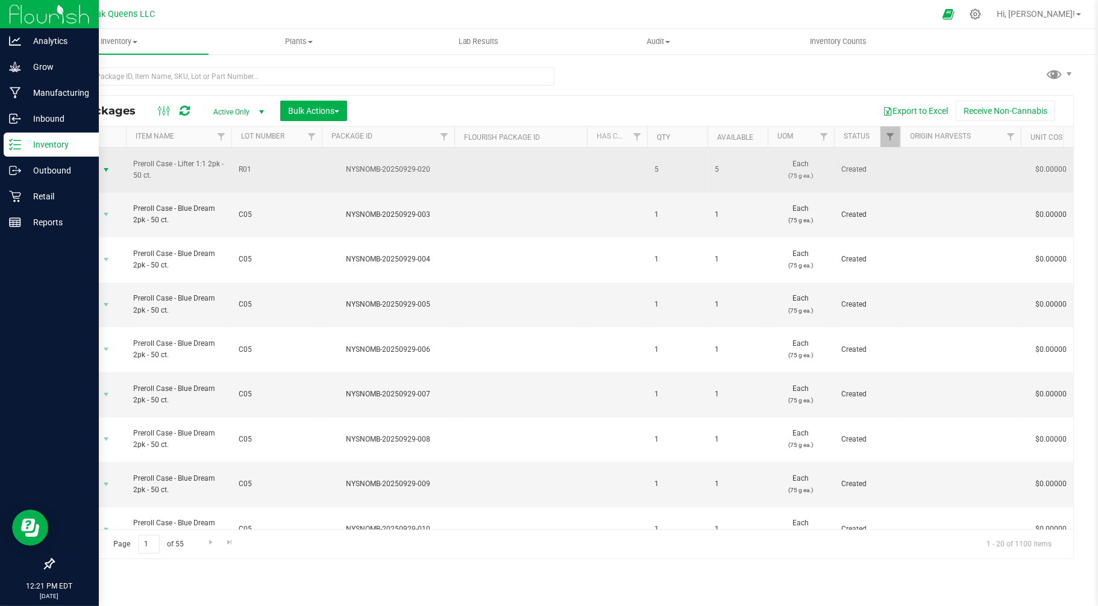
click at [99, 165] on span "select" at bounding box center [106, 169] width 15 height 17
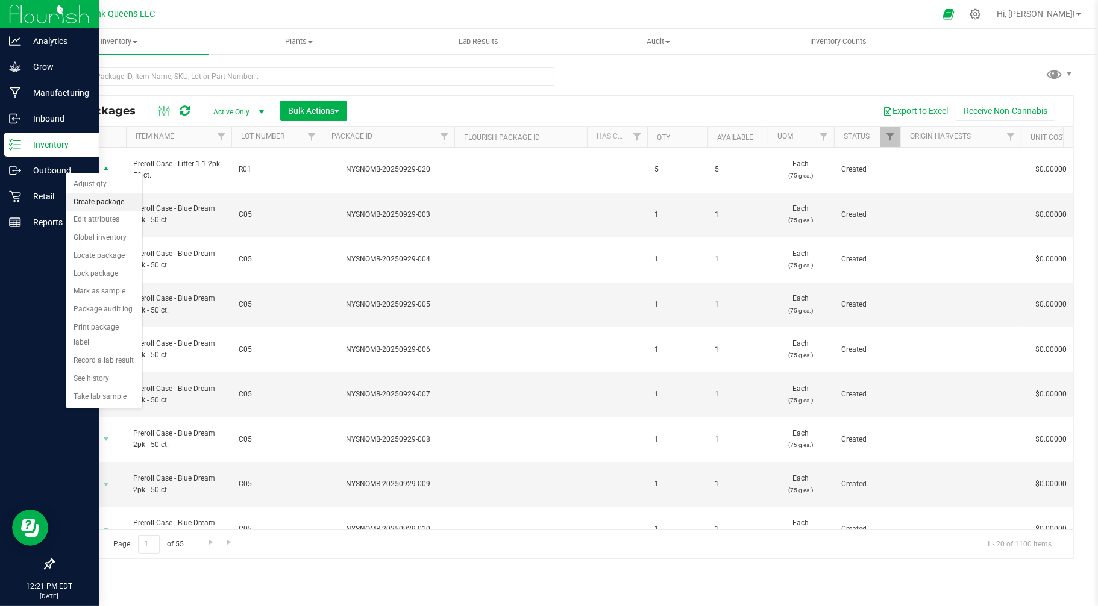
click at [99, 202] on li "Create package" at bounding box center [104, 202] width 76 height 18
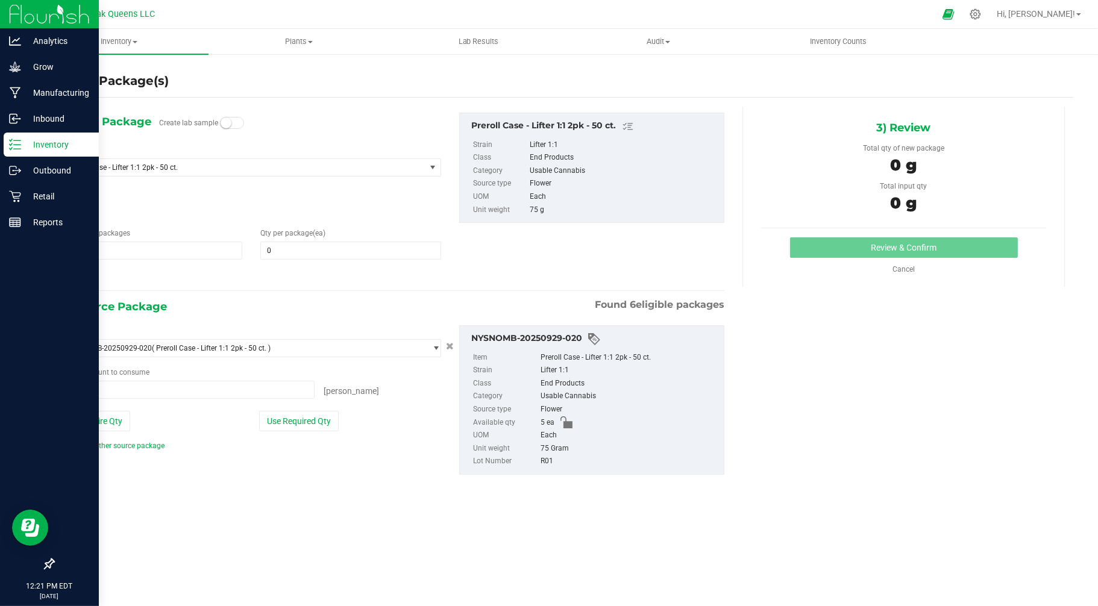
click at [86, 240] on div "Number of packages 1 1" at bounding box center [152, 244] width 198 height 32
click at [86, 246] on span "1 1" at bounding box center [152, 251] width 180 height 18
type input "5"
click at [286, 253] on span at bounding box center [350, 251] width 180 height 18
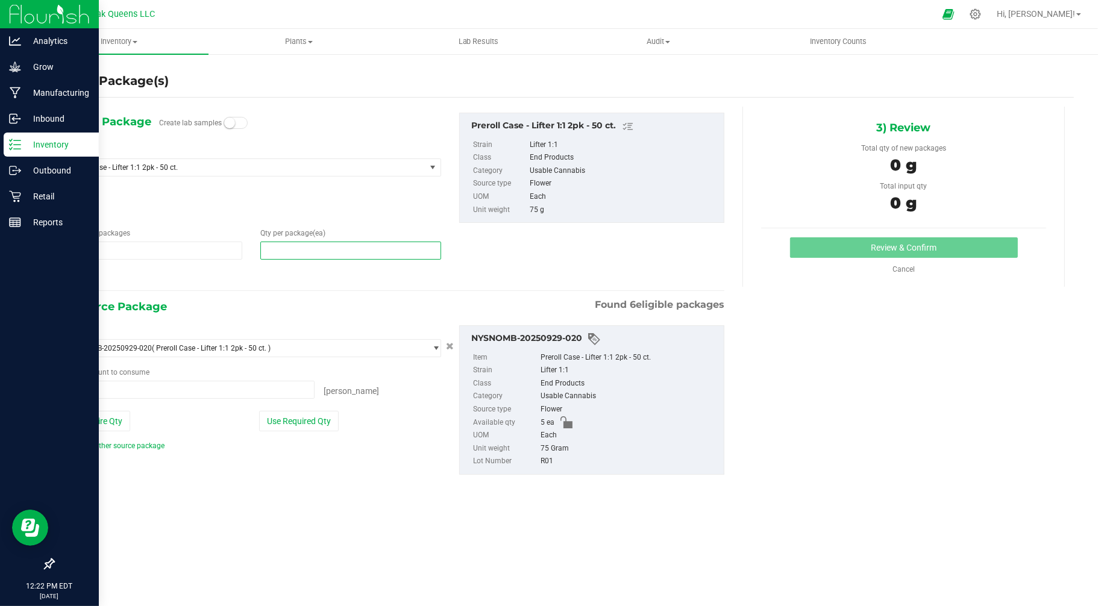
type input "1"
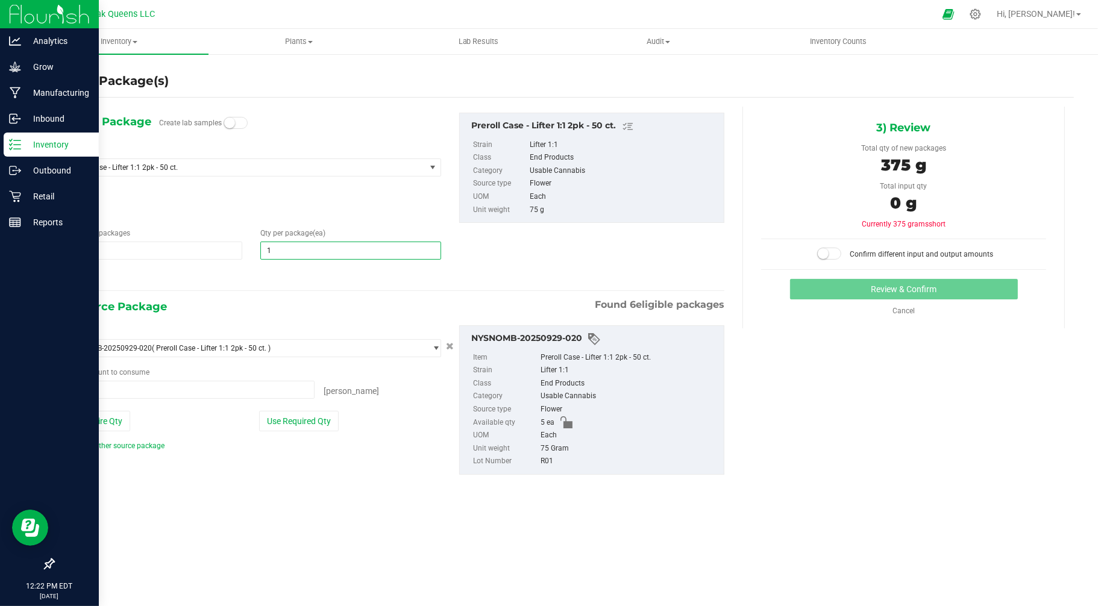
type input "1"
click at [242, 449] on div "Add another source package" at bounding box center [251, 445] width 379 height 11
click at [87, 424] on button "Use Entire Qty" at bounding box center [96, 421] width 68 height 20
type input "5 ea"
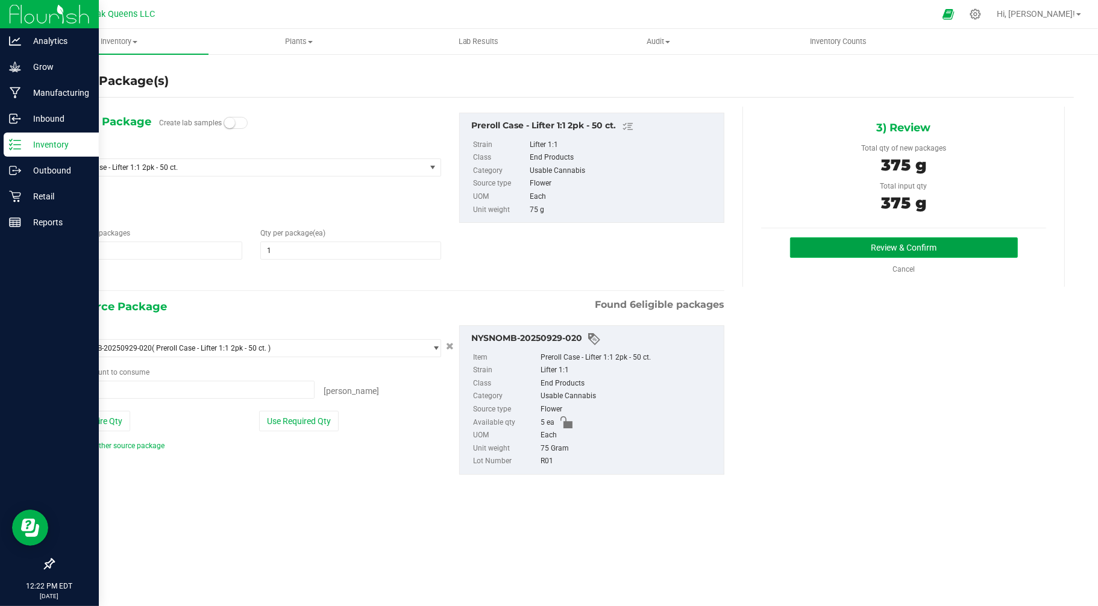
click at [895, 239] on button "Review & Confirm" at bounding box center [904, 247] width 228 height 20
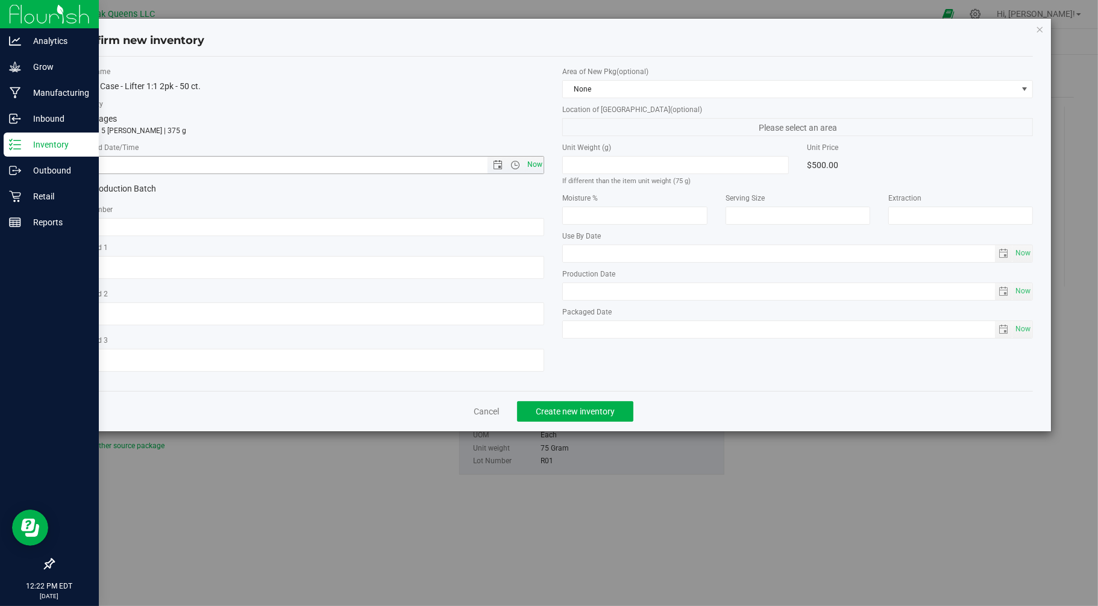
click at [533, 164] on span "Now" at bounding box center [534, 164] width 20 height 17
type input "[DATE] 12:22 PM"
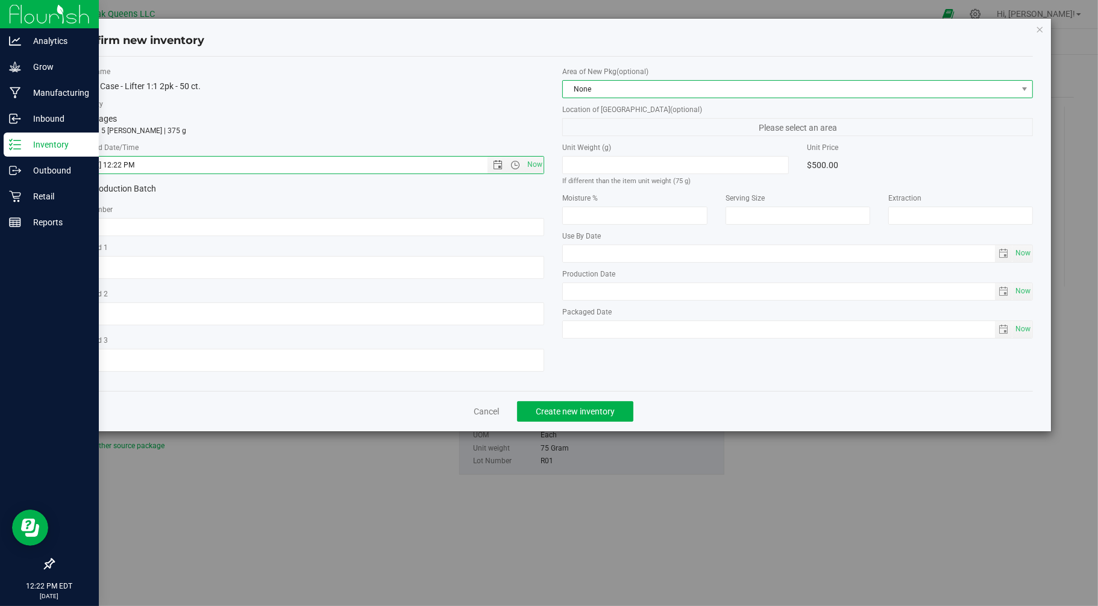
click at [641, 83] on span "None" at bounding box center [790, 89] width 454 height 17
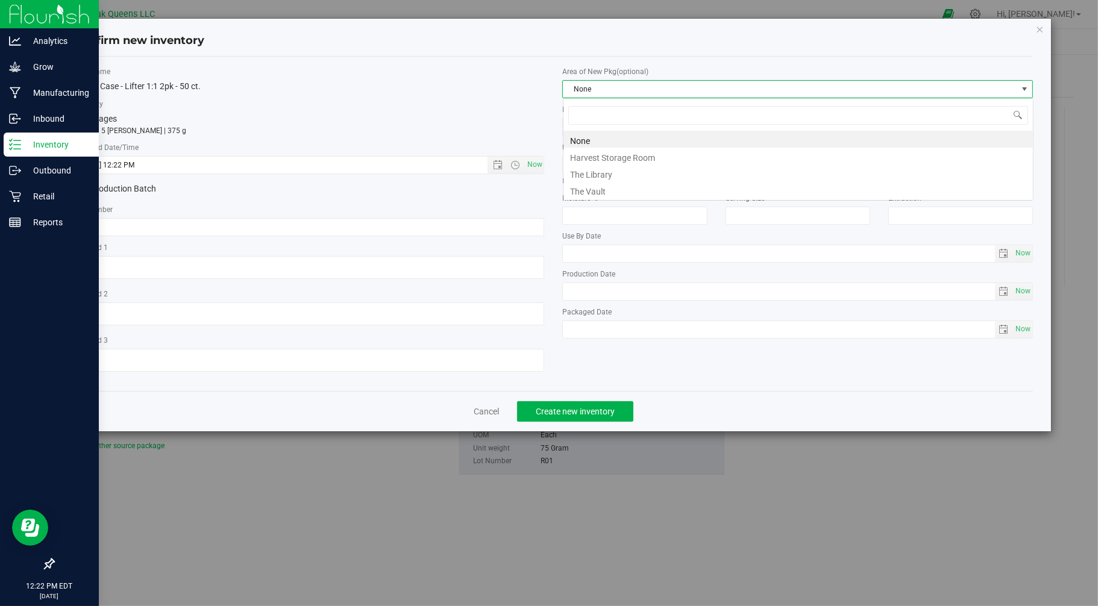
scroll to position [18, 470]
click at [597, 189] on li "The Vault" at bounding box center [797, 189] width 469 height 17
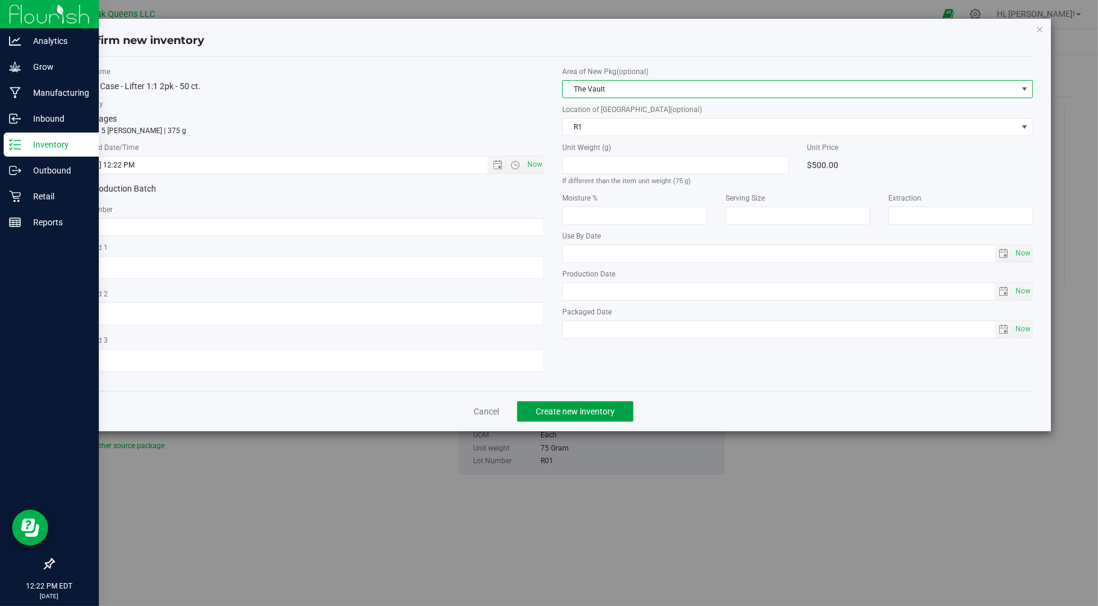
click at [572, 416] on span "Create new inventory" at bounding box center [575, 412] width 79 height 10
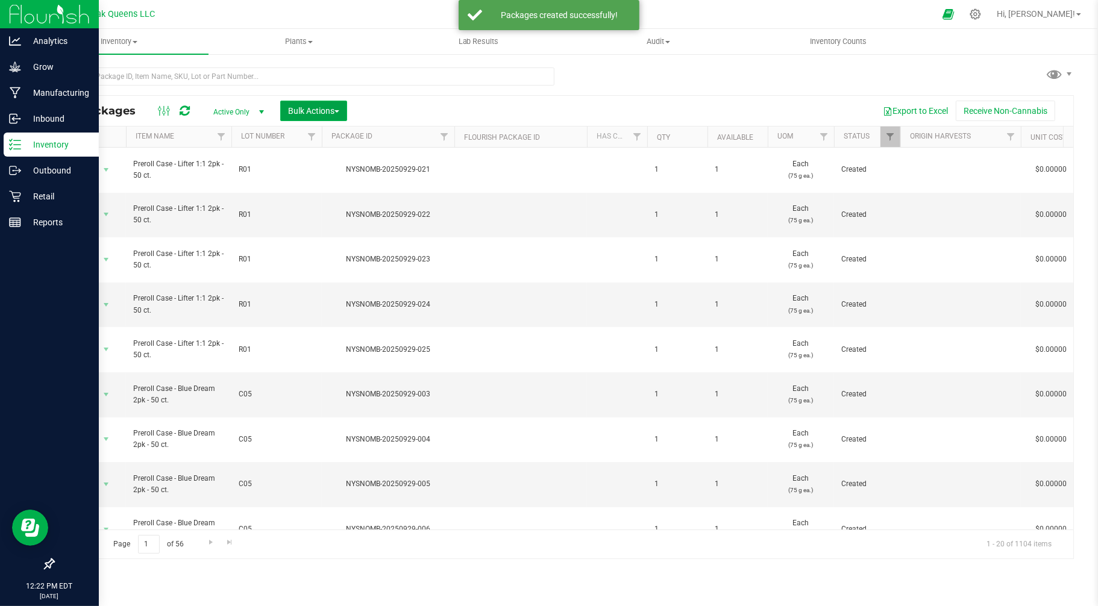
click at [318, 106] on span "Bulk Actions" at bounding box center [313, 111] width 51 height 10
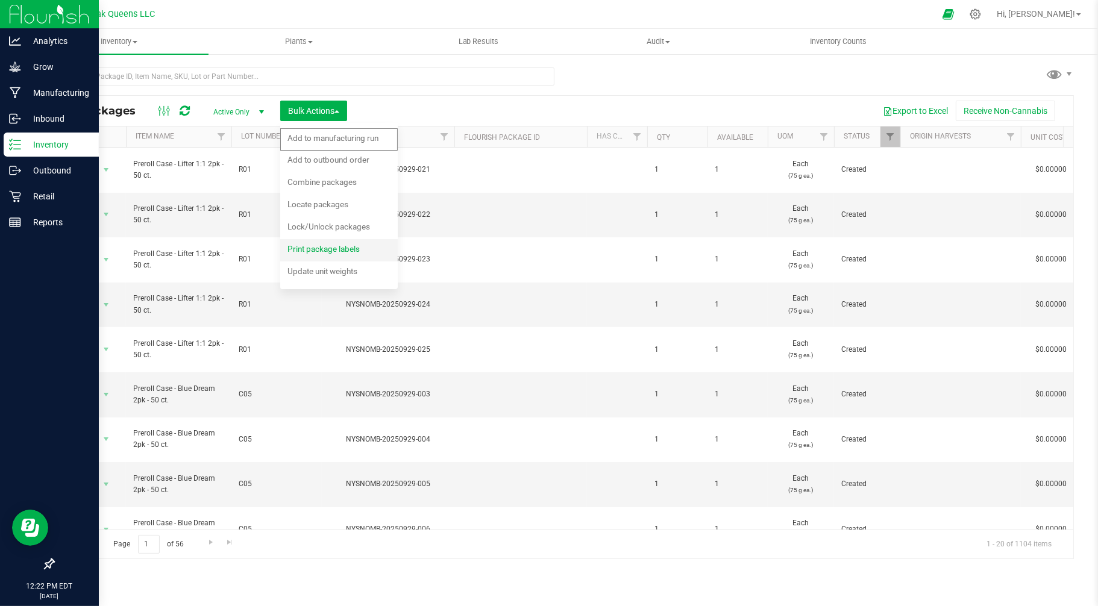
click at [340, 245] on span "Print package labels" at bounding box center [323, 249] width 72 height 10
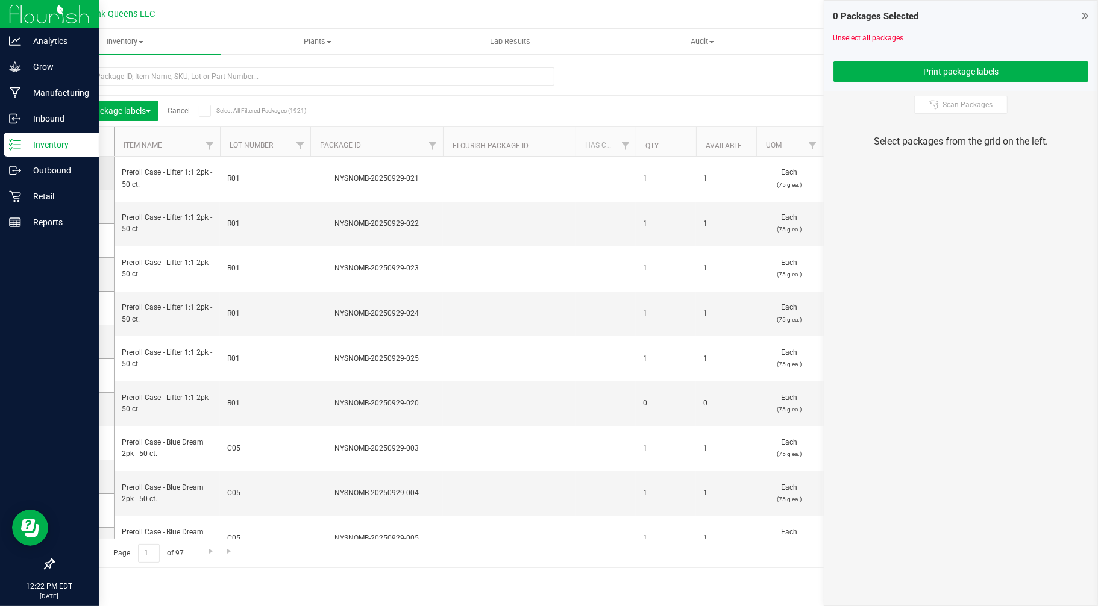
click at [77, 173] on icon at bounding box center [81, 173] width 8 height 0
click at [0, 0] on input "checkbox" at bounding box center [0, 0] width 0 height 0
click at [84, 205] on span at bounding box center [81, 207] width 12 height 12
click at [0, 0] on input "checkbox" at bounding box center [0, 0] width 0 height 0
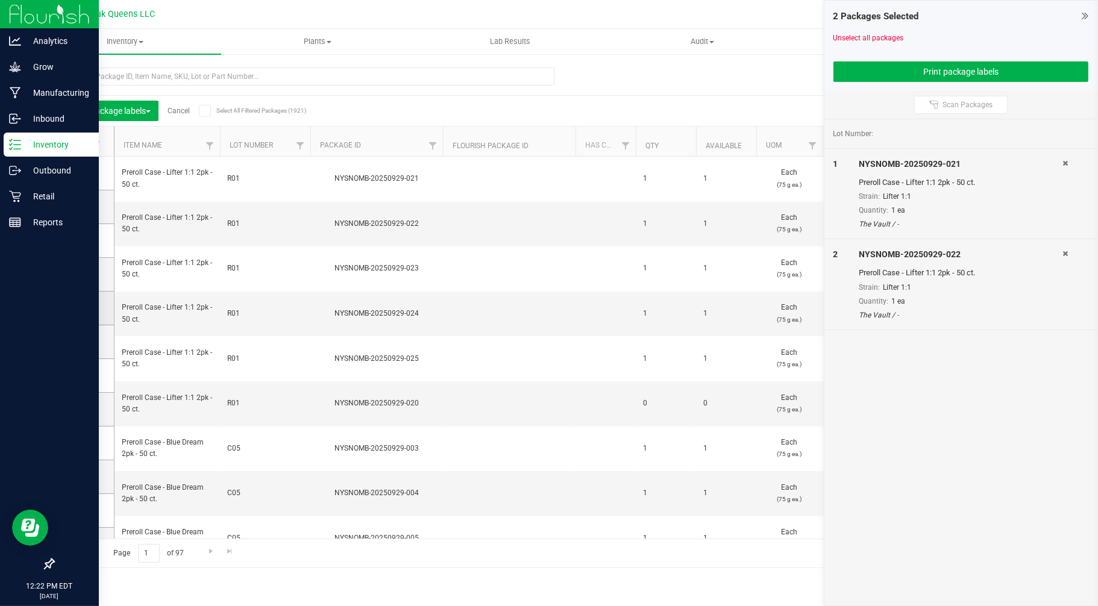
click at [83, 308] on icon at bounding box center [81, 308] width 8 height 0
click at [0, 0] on input "checkbox" at bounding box center [0, 0] width 0 height 0
click at [74, 269] on td at bounding box center [84, 275] width 60 height 34
click at [81, 274] on icon at bounding box center [81, 274] width 8 height 0
click at [0, 0] on input "checkbox" at bounding box center [0, 0] width 0 height 0
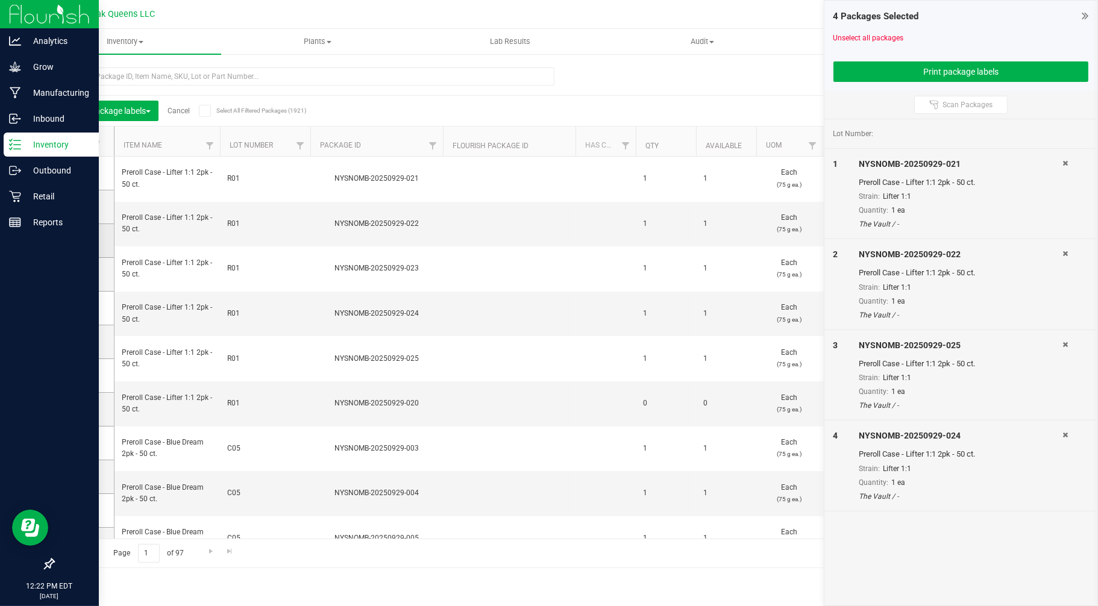
click at [77, 245] on span at bounding box center [81, 240] width 12 height 12
click at [0, 0] on input "checkbox" at bounding box center [0, 0] width 0 height 0
click at [936, 71] on button "Print package labels" at bounding box center [960, 71] width 255 height 20
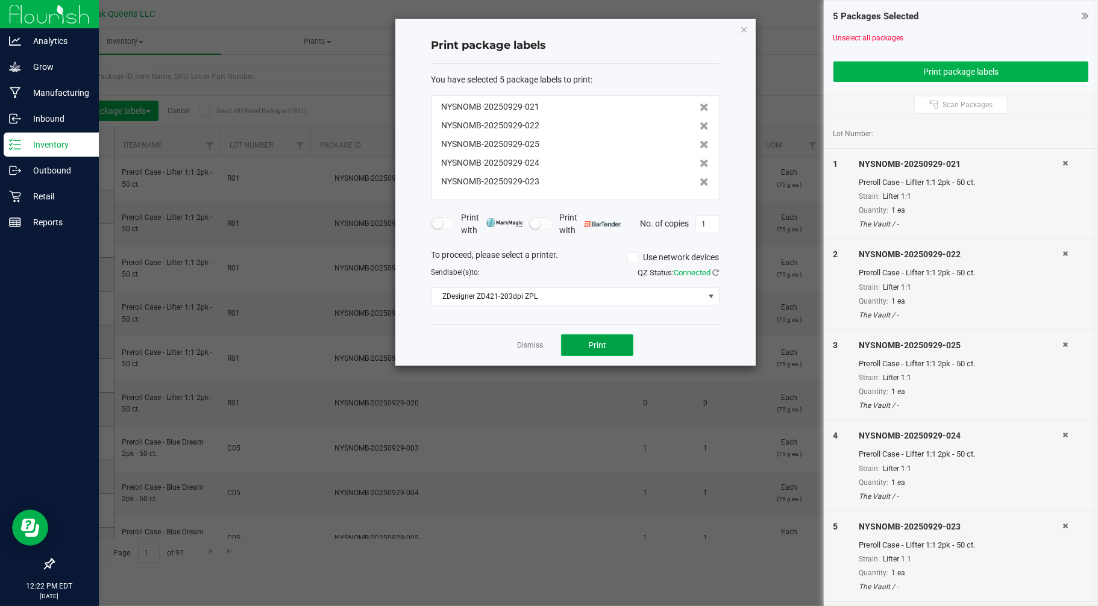
click at [598, 343] on span "Print" at bounding box center [597, 345] width 18 height 10
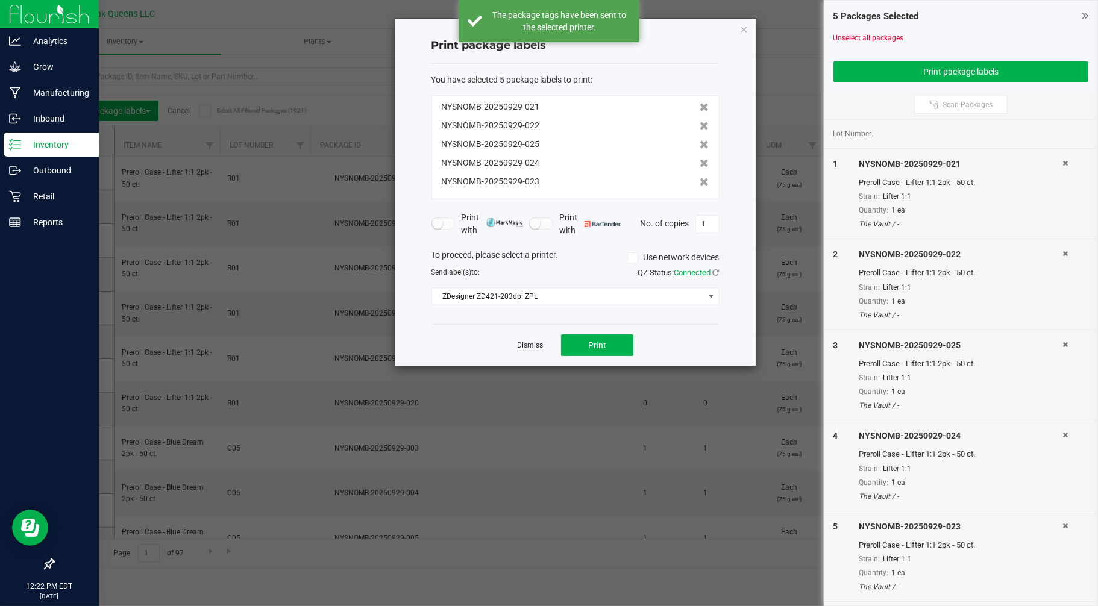
click at [540, 342] on link "Dismiss" at bounding box center [530, 345] width 26 height 10
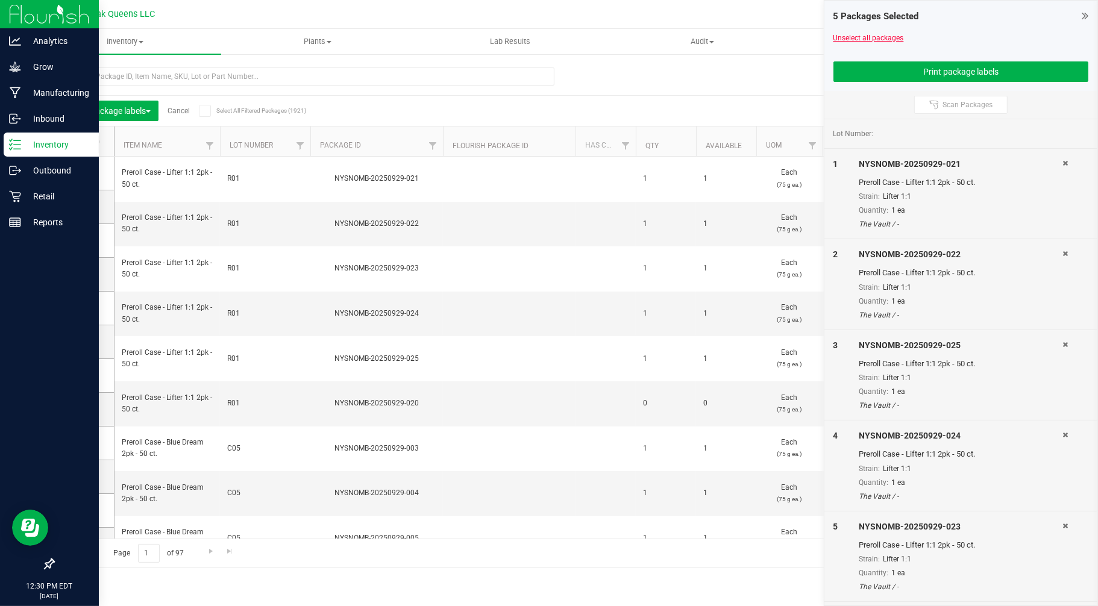
click at [851, 34] on link "Unselect all packages" at bounding box center [868, 38] width 70 height 8
